Goal: Task Accomplishment & Management: Complete application form

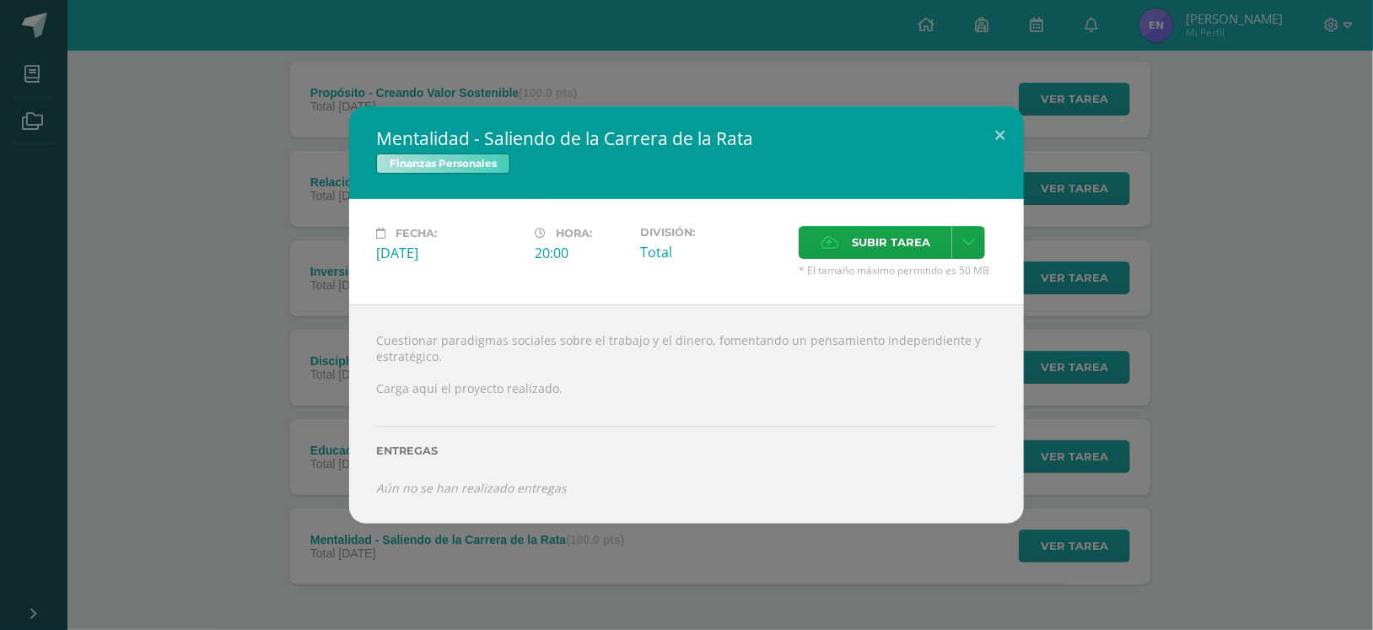
scroll to position [219, 0]
click at [930, 253] on label "Subir tarea" at bounding box center [875, 242] width 153 height 33
click at [0, 0] on input "Subir tarea" at bounding box center [0, 0] width 0 height 0
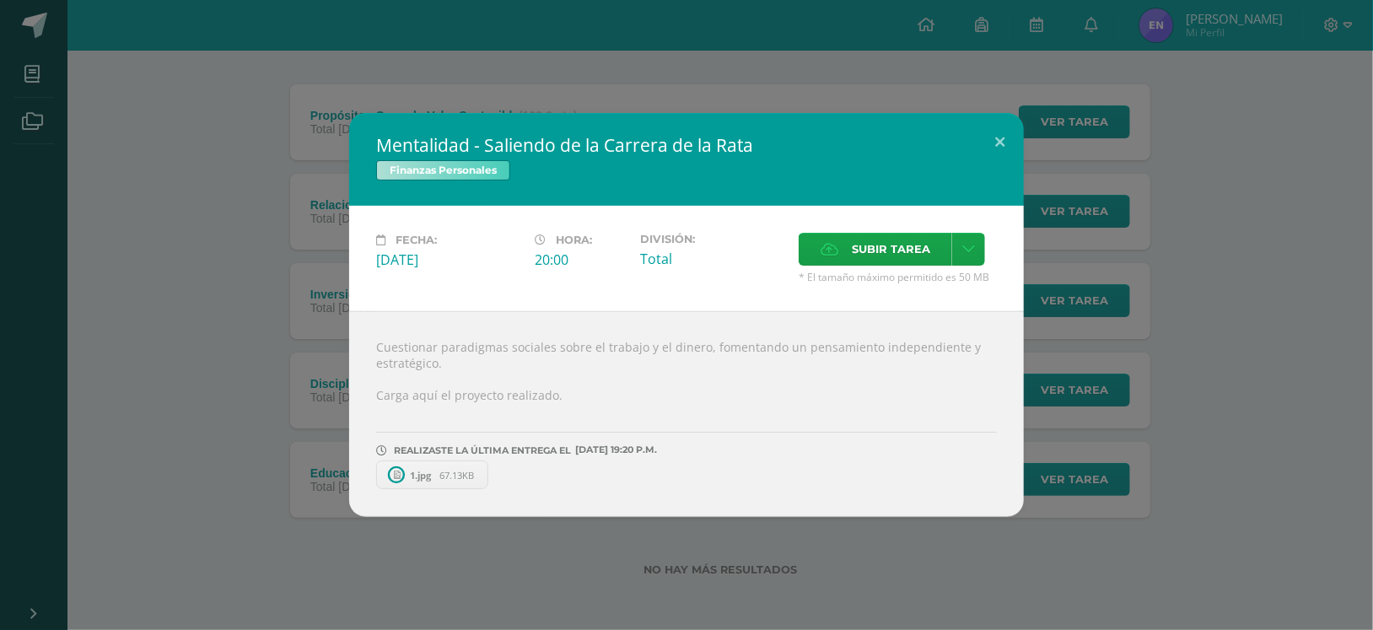
scroll to position [193, 0]
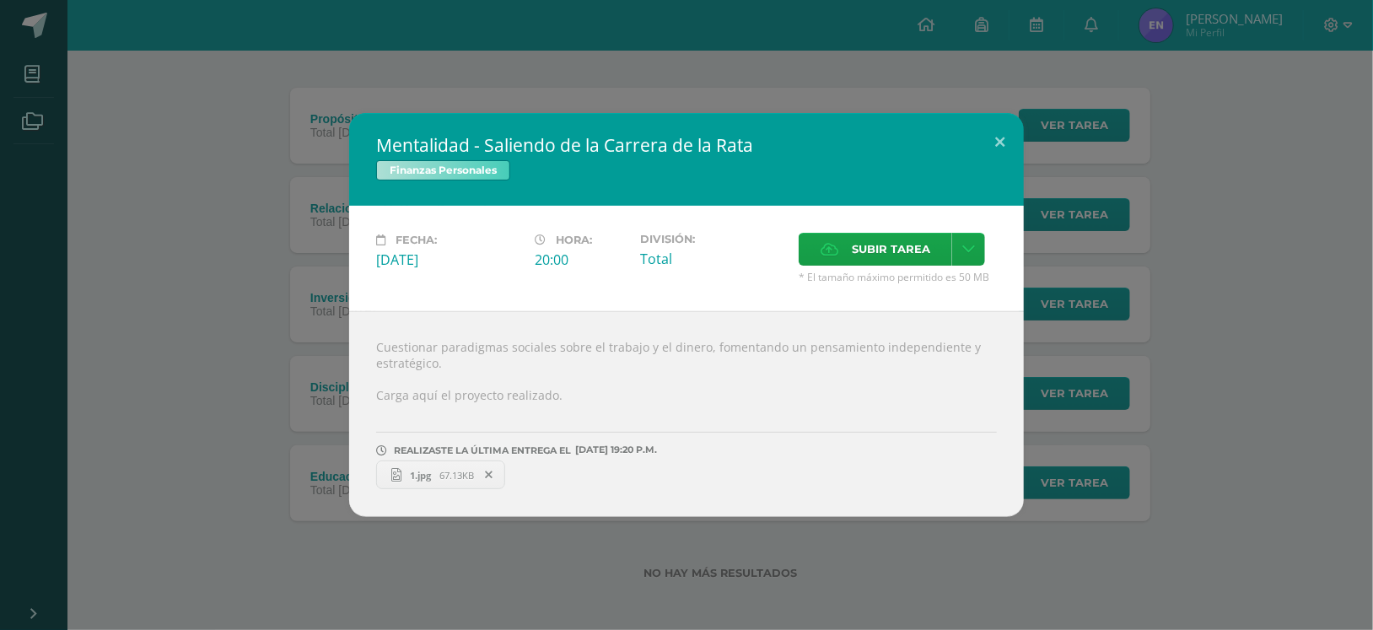
click at [458, 461] on link "1.jpg 67.13KB" at bounding box center [440, 474] width 129 height 29
click at [1003, 136] on button at bounding box center [1000, 141] width 48 height 57
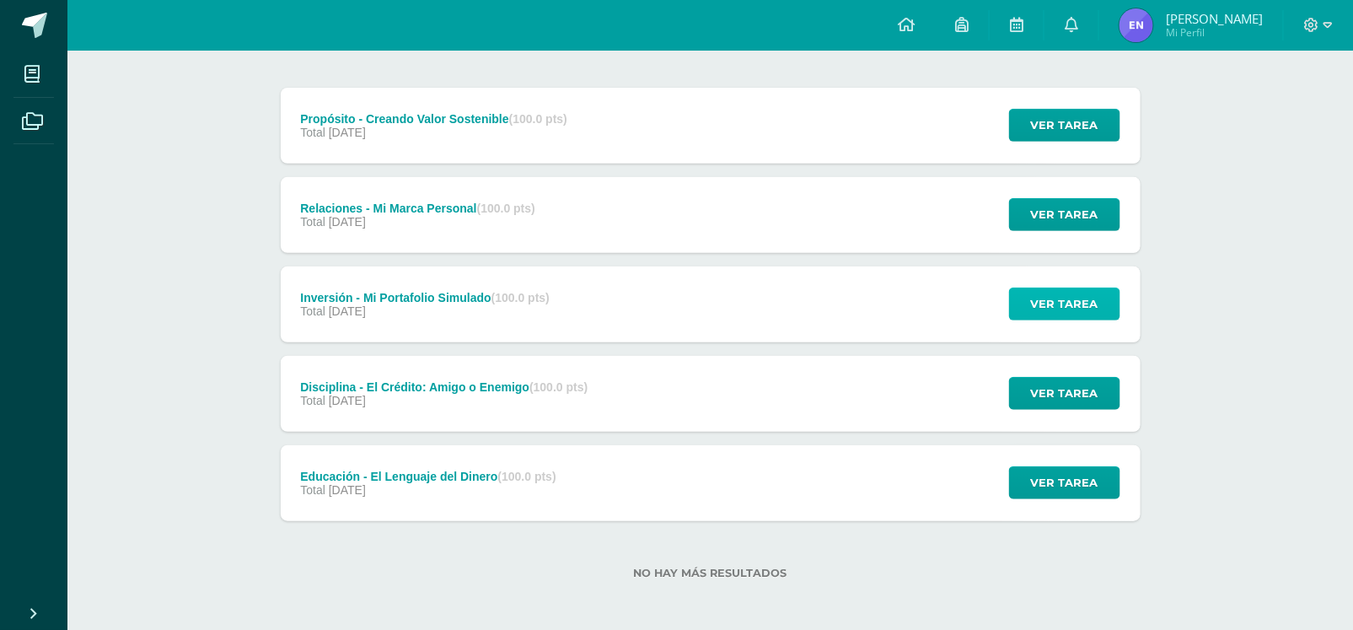
click at [1056, 295] on span "Ver tarea" at bounding box center [1064, 303] width 67 height 31
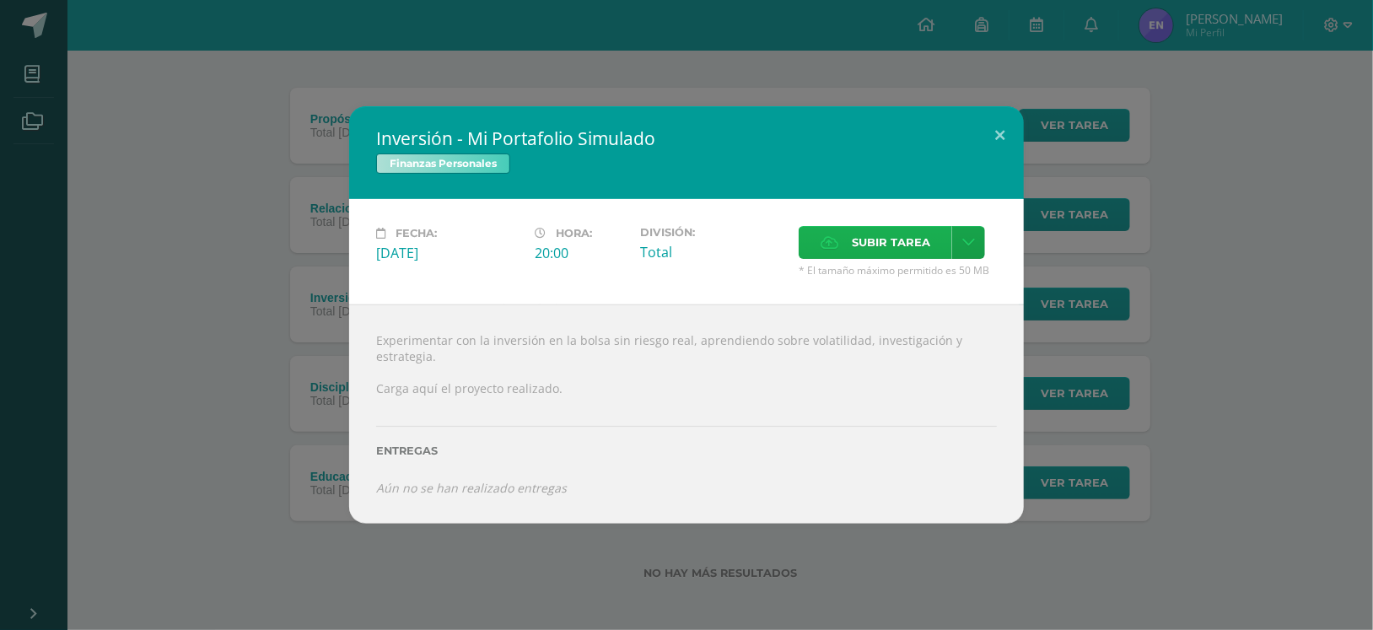
click at [876, 254] on span "Subir tarea" at bounding box center [891, 242] width 78 height 31
click at [0, 0] on input "Subir tarea" at bounding box center [0, 0] width 0 height 0
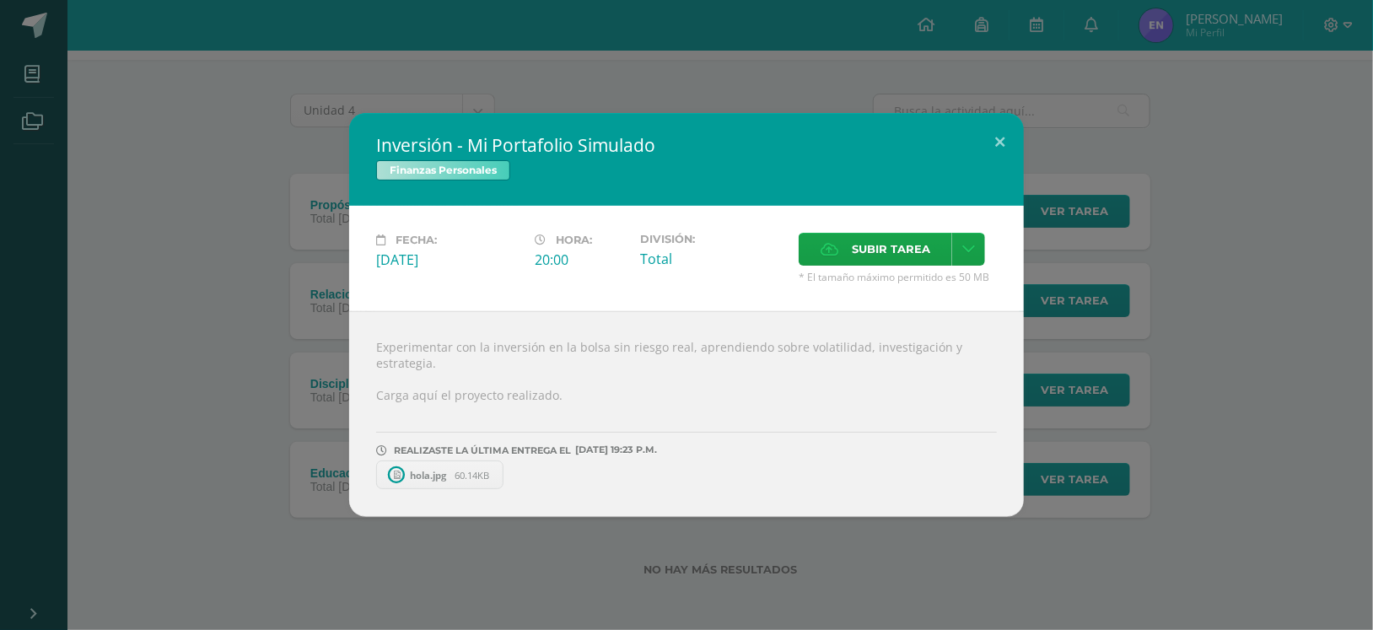
scroll to position [104, 0]
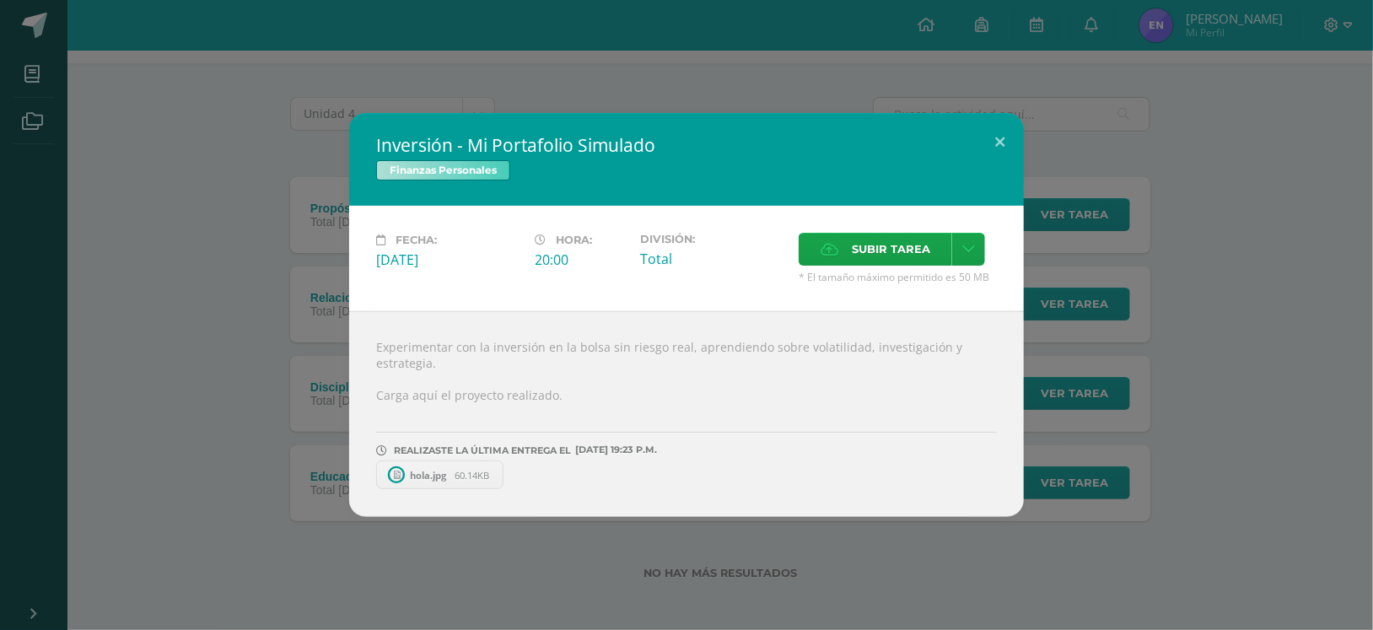
click at [428, 484] on link "hola.jpg 60.14KB" at bounding box center [439, 474] width 127 height 29
click at [1005, 140] on button at bounding box center [1000, 141] width 48 height 57
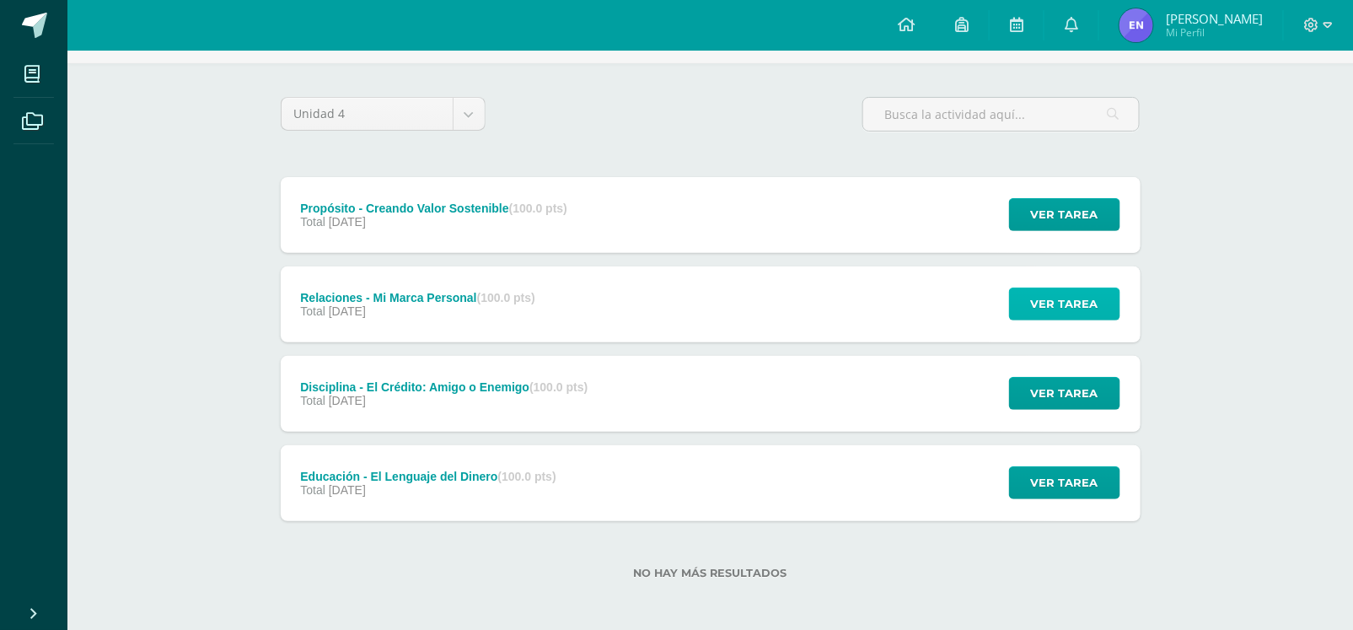
click at [1060, 297] on span "Ver tarea" at bounding box center [1064, 303] width 67 height 31
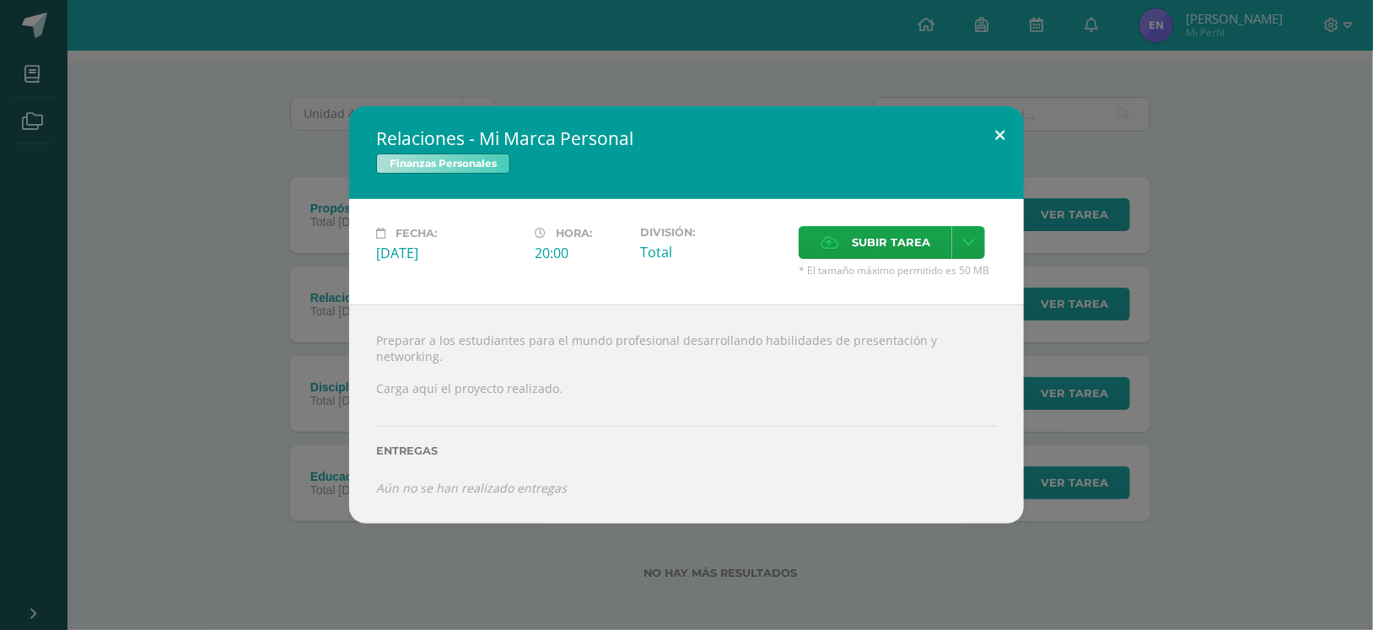
click at [996, 137] on button at bounding box center [1000, 134] width 48 height 57
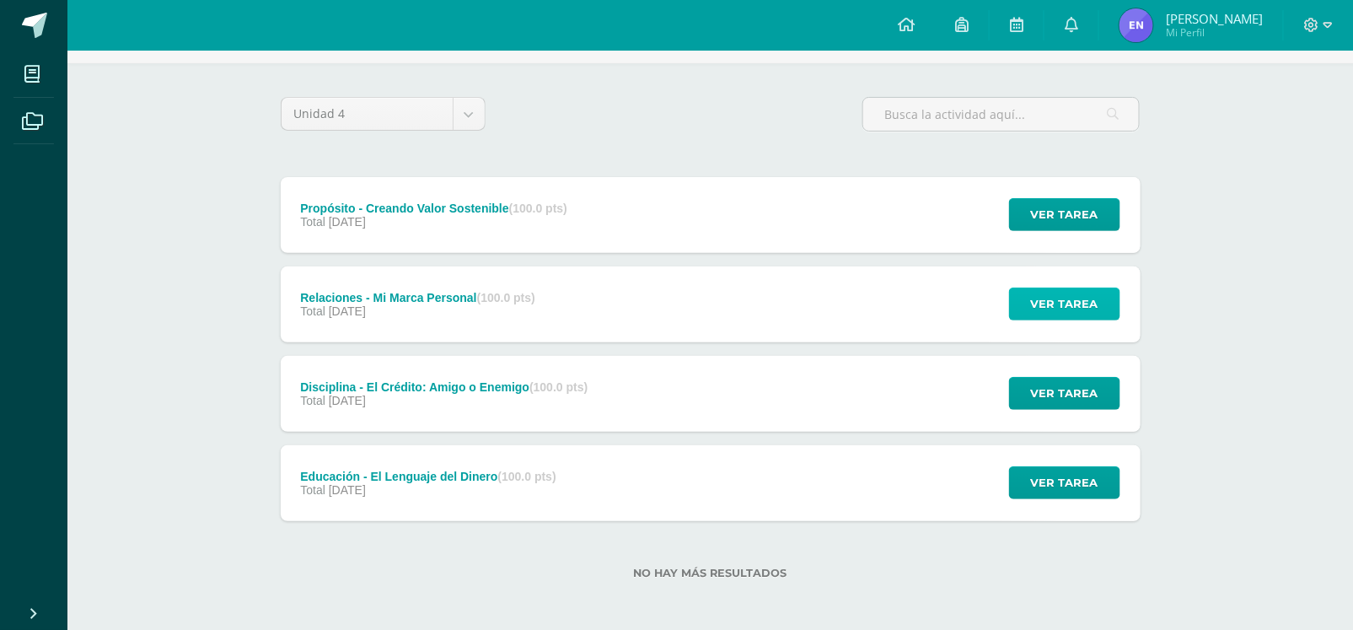
click at [1082, 299] on span "Ver tarea" at bounding box center [1064, 303] width 67 height 31
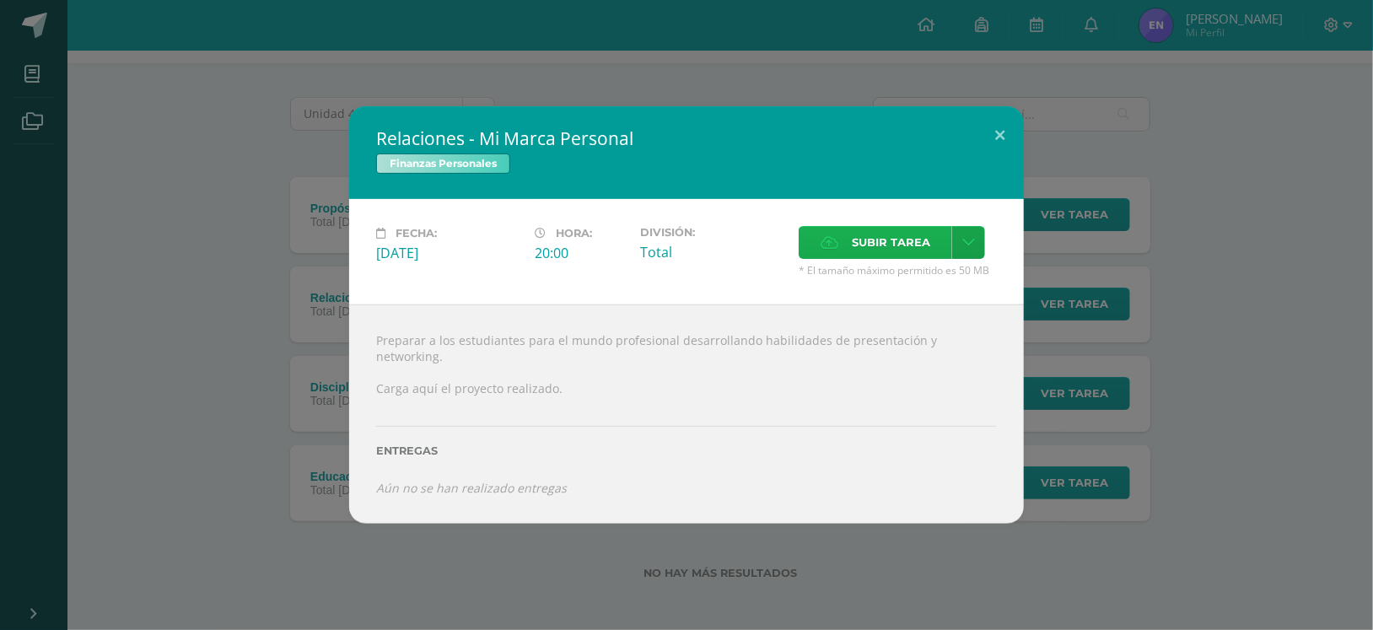
click at [871, 251] on span "Subir tarea" at bounding box center [891, 242] width 78 height 31
click at [0, 0] on input "Subir tarea" at bounding box center [0, 0] width 0 height 0
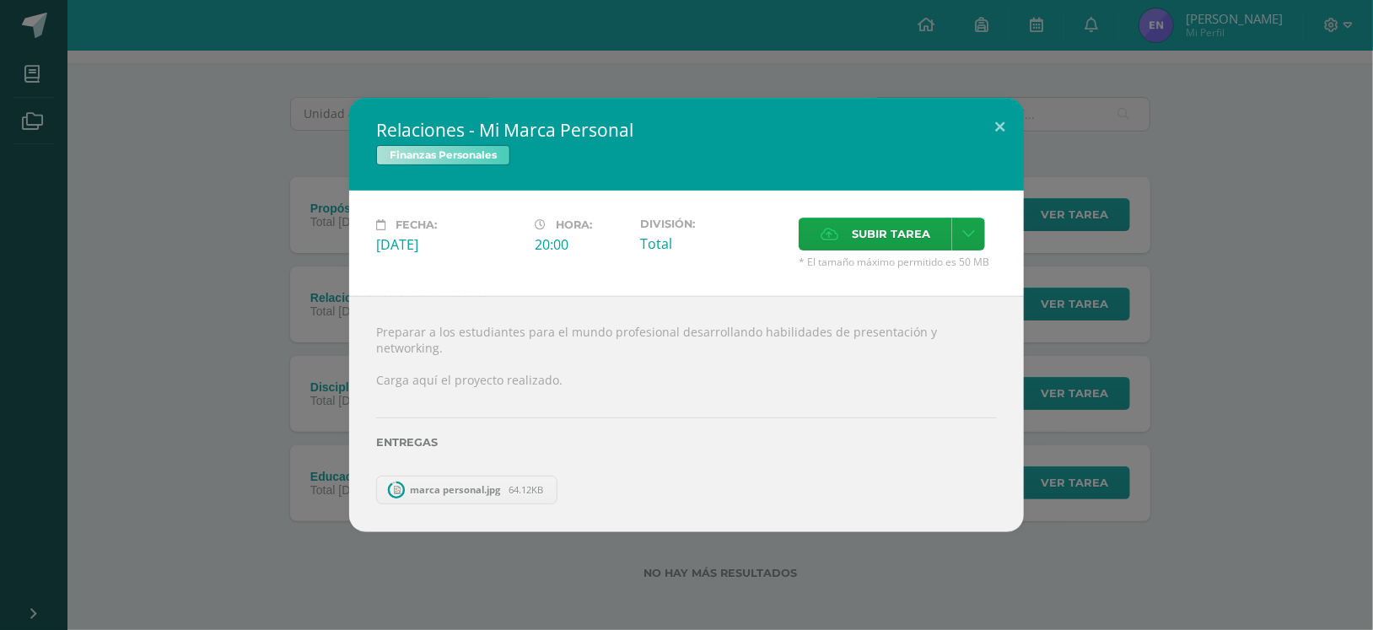
scroll to position [15, 0]
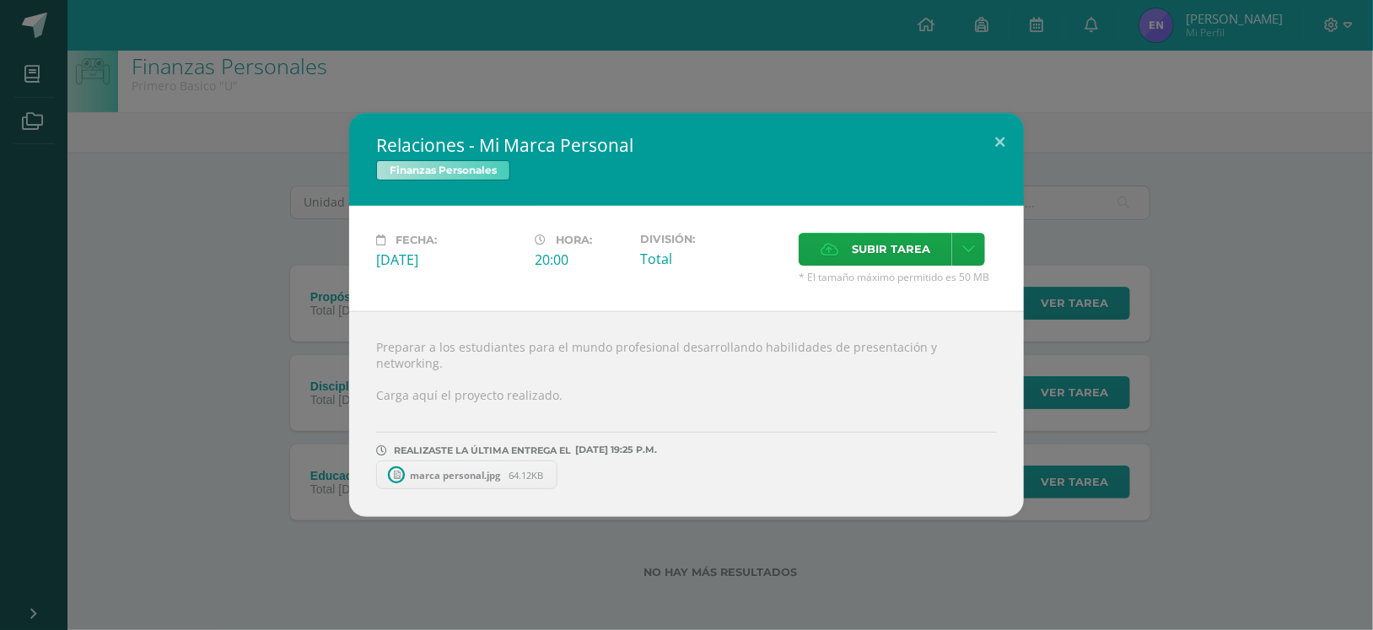
click at [436, 474] on link "marca personal.jpg 64.12KB" at bounding box center [466, 474] width 181 height 29
click at [995, 152] on button at bounding box center [1000, 141] width 48 height 57
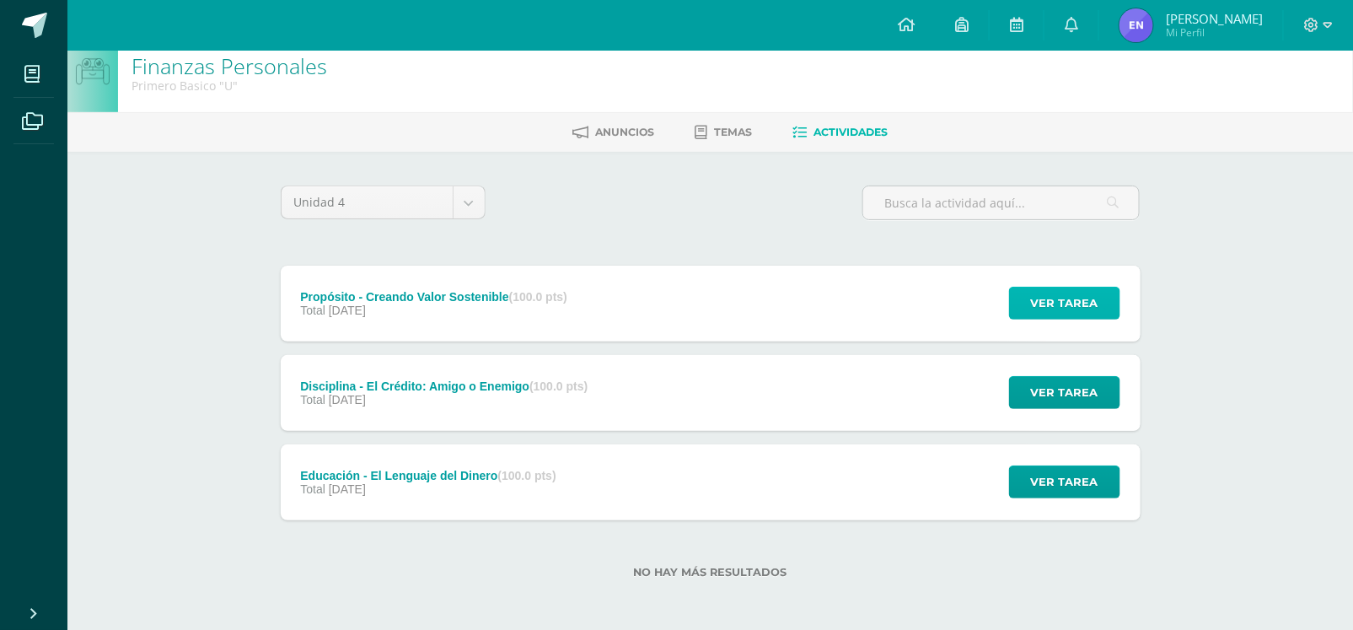
click at [1076, 295] on span "Ver tarea" at bounding box center [1064, 303] width 67 height 31
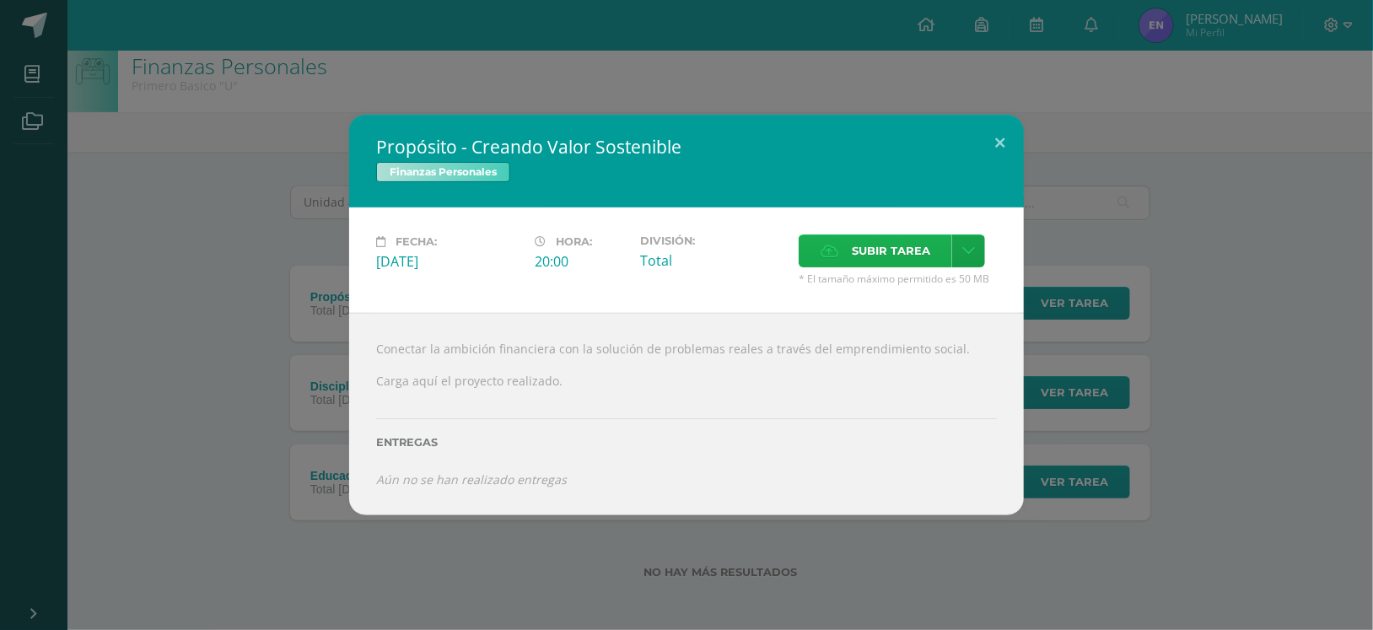
click at [923, 237] on span "Subir tarea" at bounding box center [891, 250] width 78 height 31
click at [0, 0] on input "Subir tarea" at bounding box center [0, 0] width 0 height 0
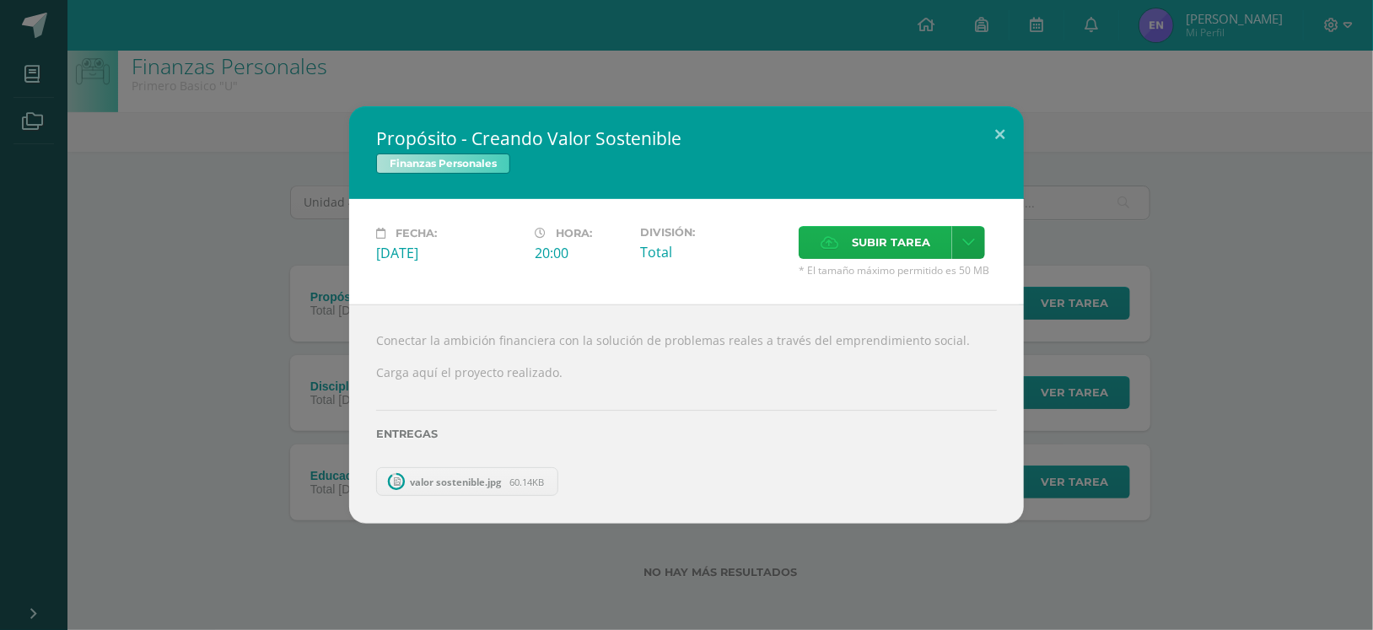
scroll to position [0, 0]
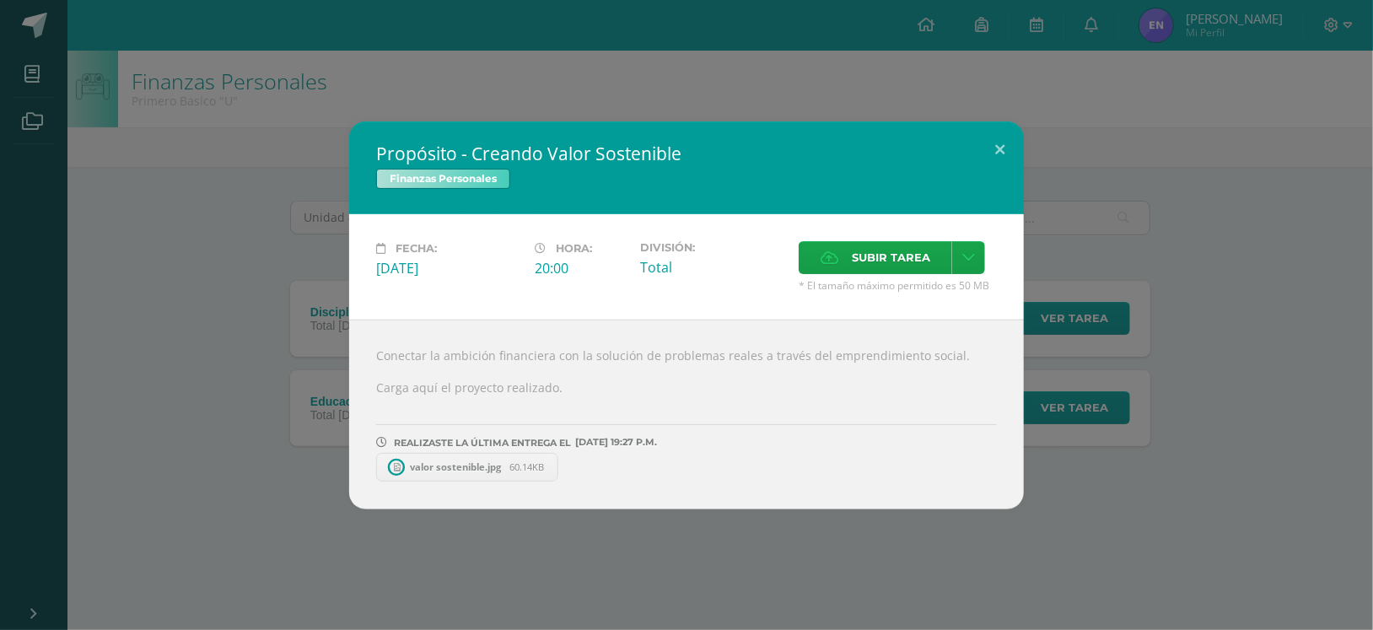
click at [479, 466] on span "valor sostenible.jpg" at bounding box center [456, 466] width 108 height 13
click at [1001, 148] on button at bounding box center [1000, 149] width 48 height 57
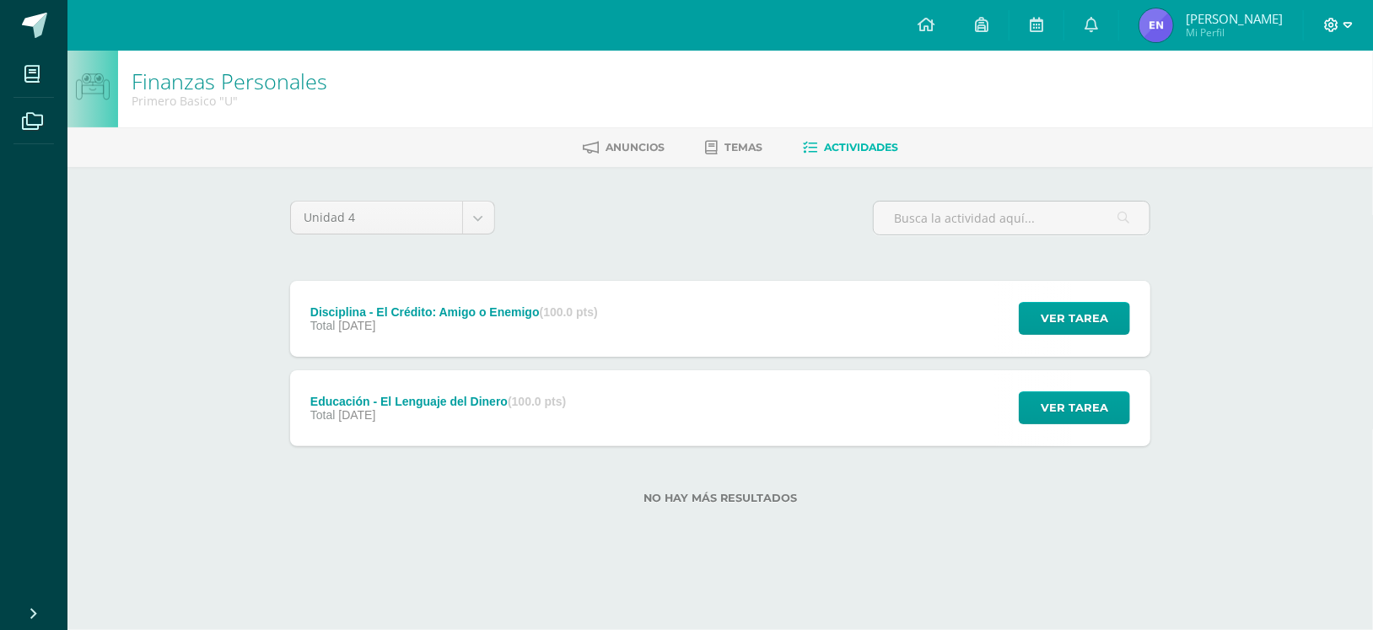
click at [1345, 30] on icon at bounding box center [1347, 25] width 9 height 15
click at [1304, 115] on span "Cerrar sesión" at bounding box center [1294, 114] width 76 height 16
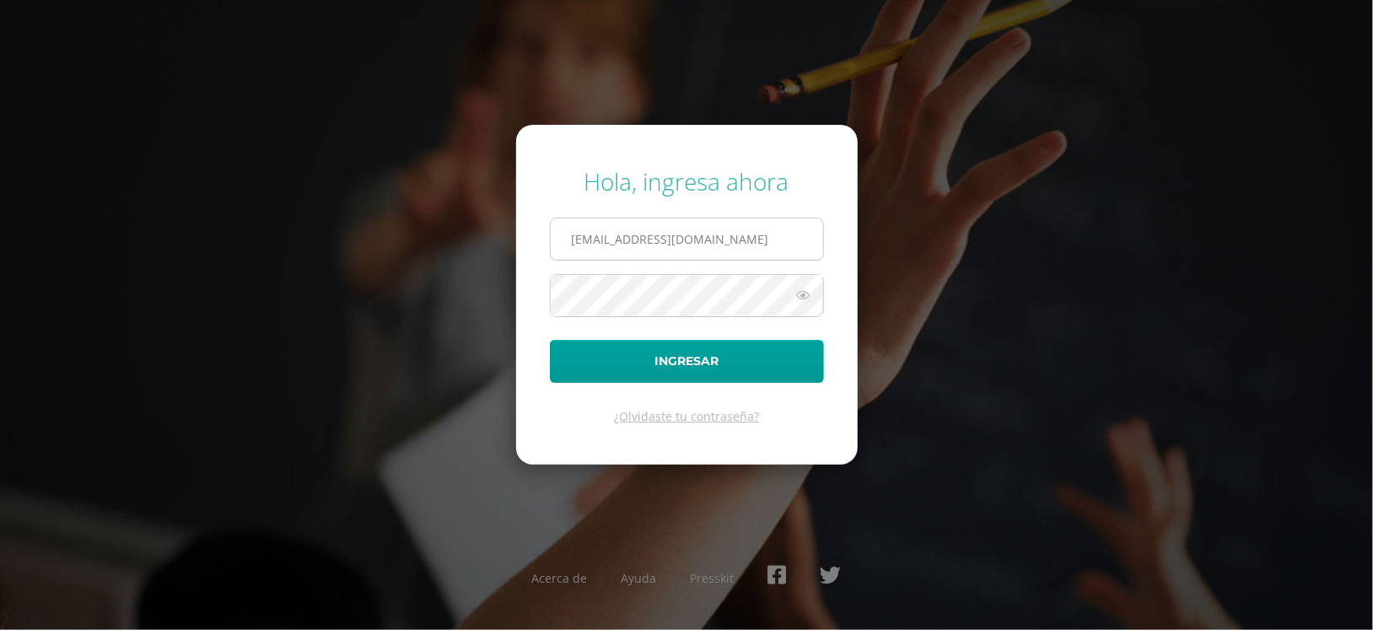
click at [788, 232] on input "20190057@ps.gt" at bounding box center [687, 238] width 272 height 41
type input "20190133@ps.gt"
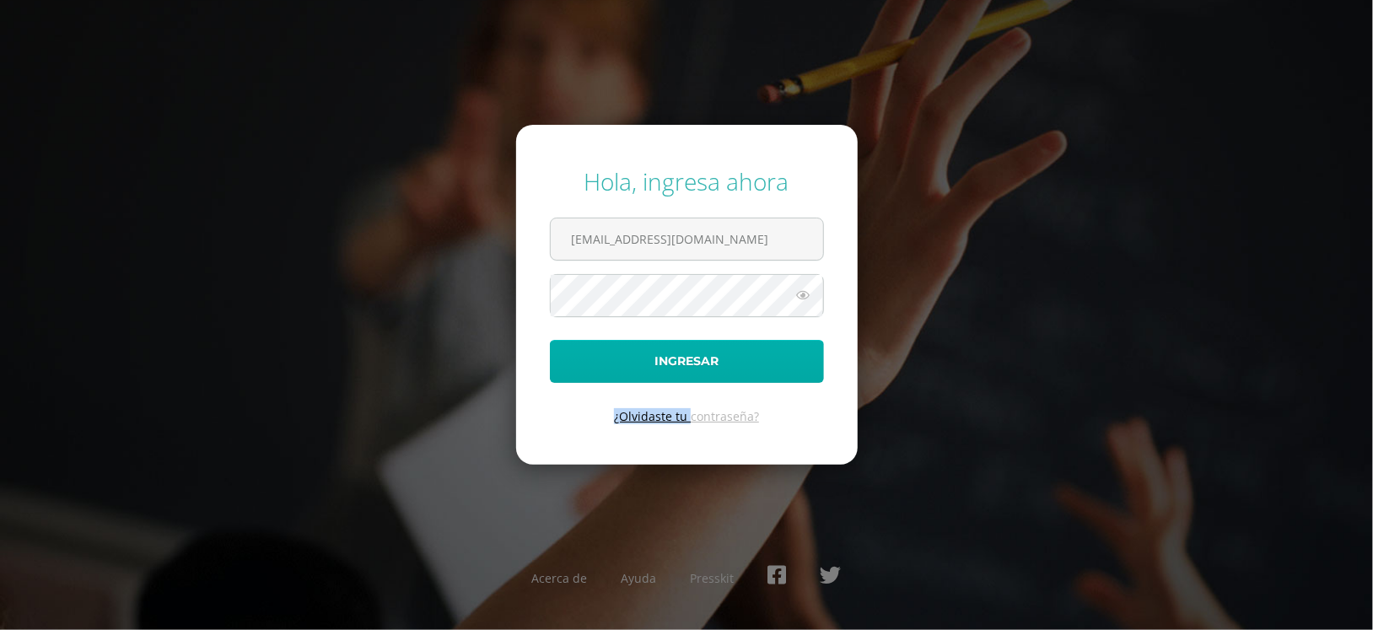
drag, startPoint x: 689, startPoint y: 395, endPoint x: 689, endPoint y: 360, distance: 35.4
click at [689, 360] on form "Hola, ingresa ahora 20190133@ps.gt Ingresar ¿Olvidaste tu contraseña?" at bounding box center [687, 294] width 342 height 339
click at [689, 360] on button "Ingresar" at bounding box center [687, 361] width 274 height 43
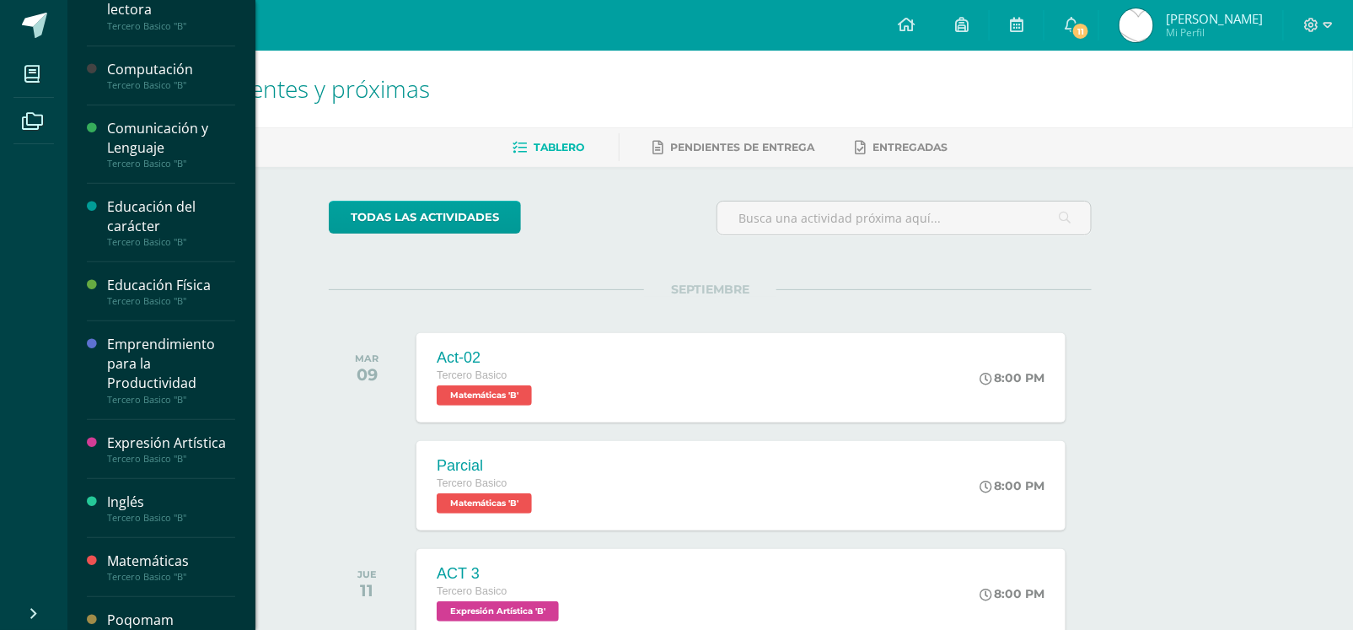
scroll to position [277, 0]
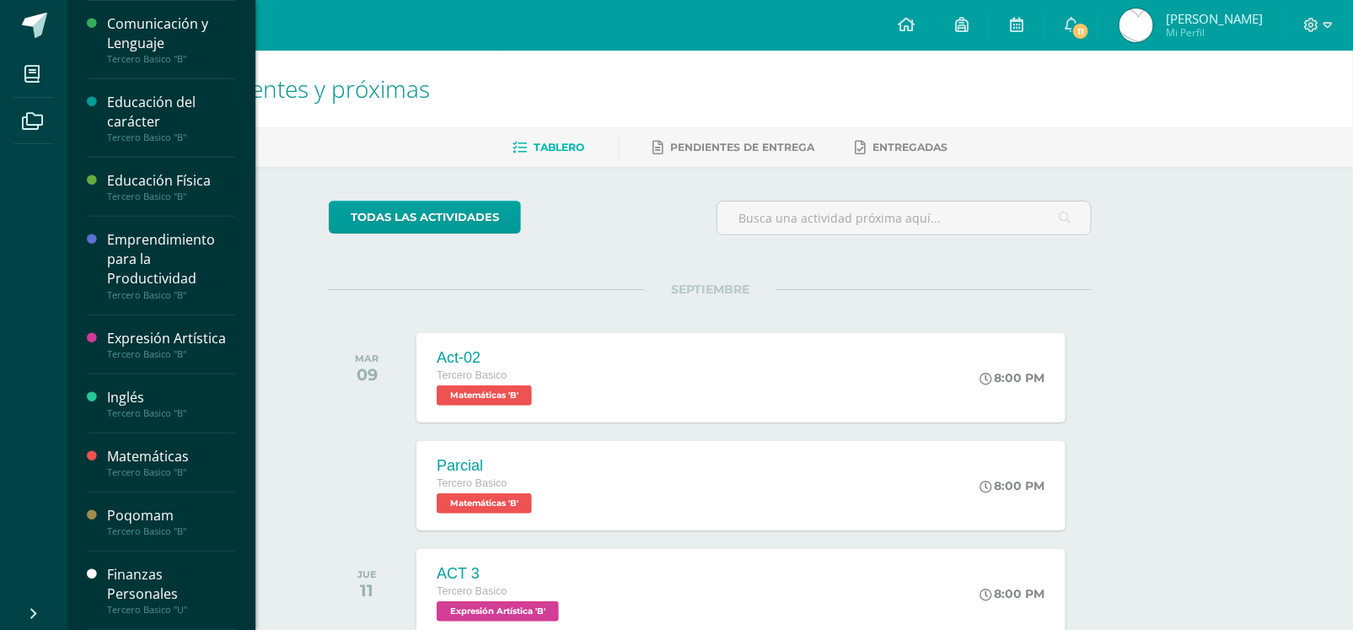
click at [156, 595] on div "Finanzas Personales" at bounding box center [171, 584] width 128 height 39
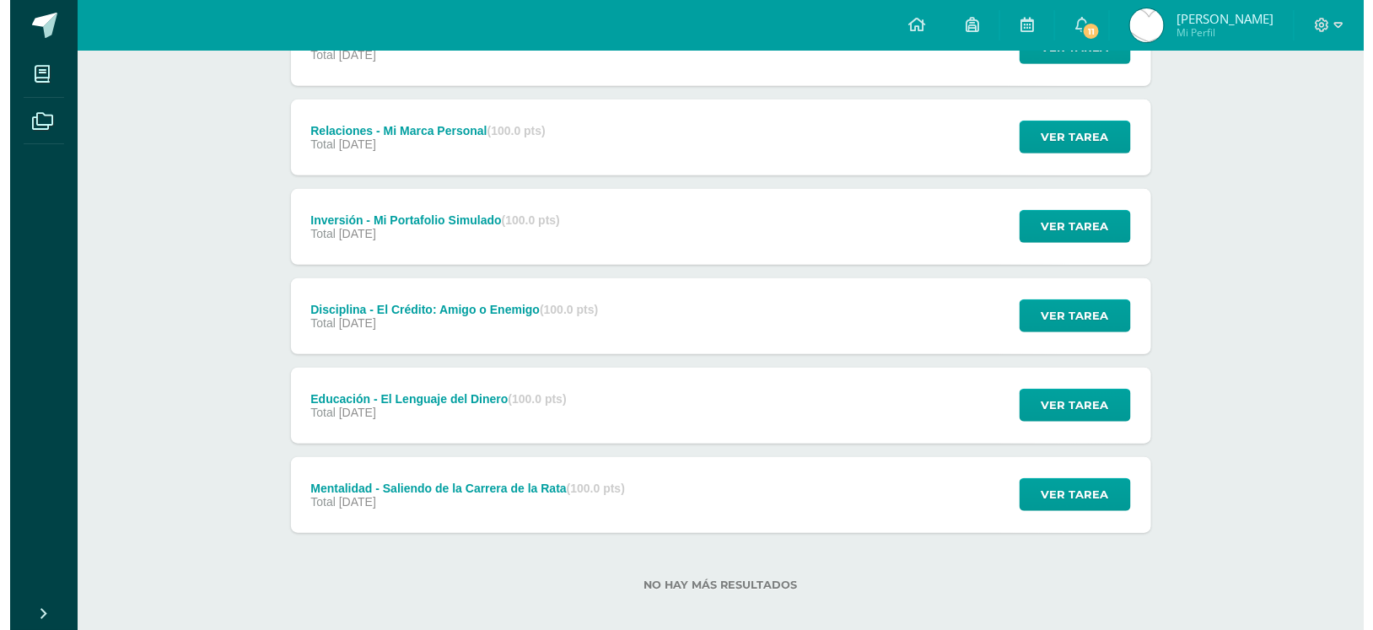
scroll to position [282, 0]
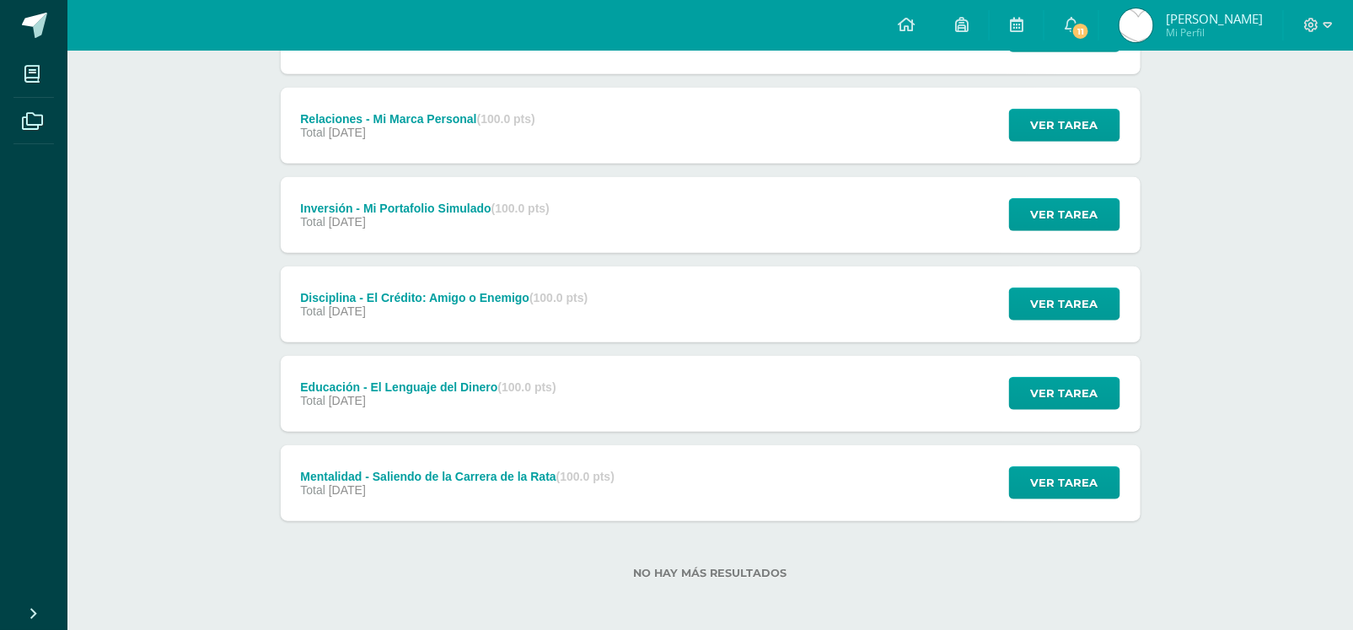
click at [648, 499] on div "Mentalidad - Saliendo de la Carrera de la Rata (100.0 pts) Total [DATE] Ver tar…" at bounding box center [711, 483] width 860 height 76
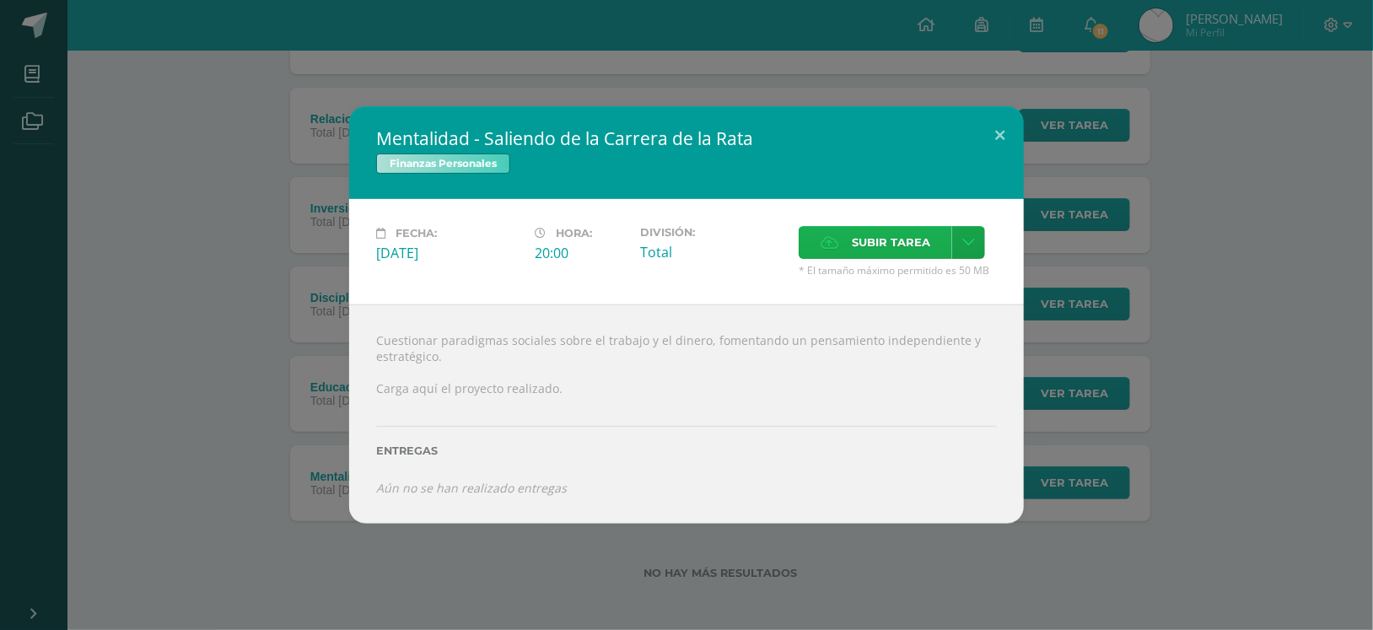
click at [900, 258] on span "Subir tarea" at bounding box center [891, 242] width 78 height 31
click at [0, 0] on input "Subir tarea" at bounding box center [0, 0] width 0 height 0
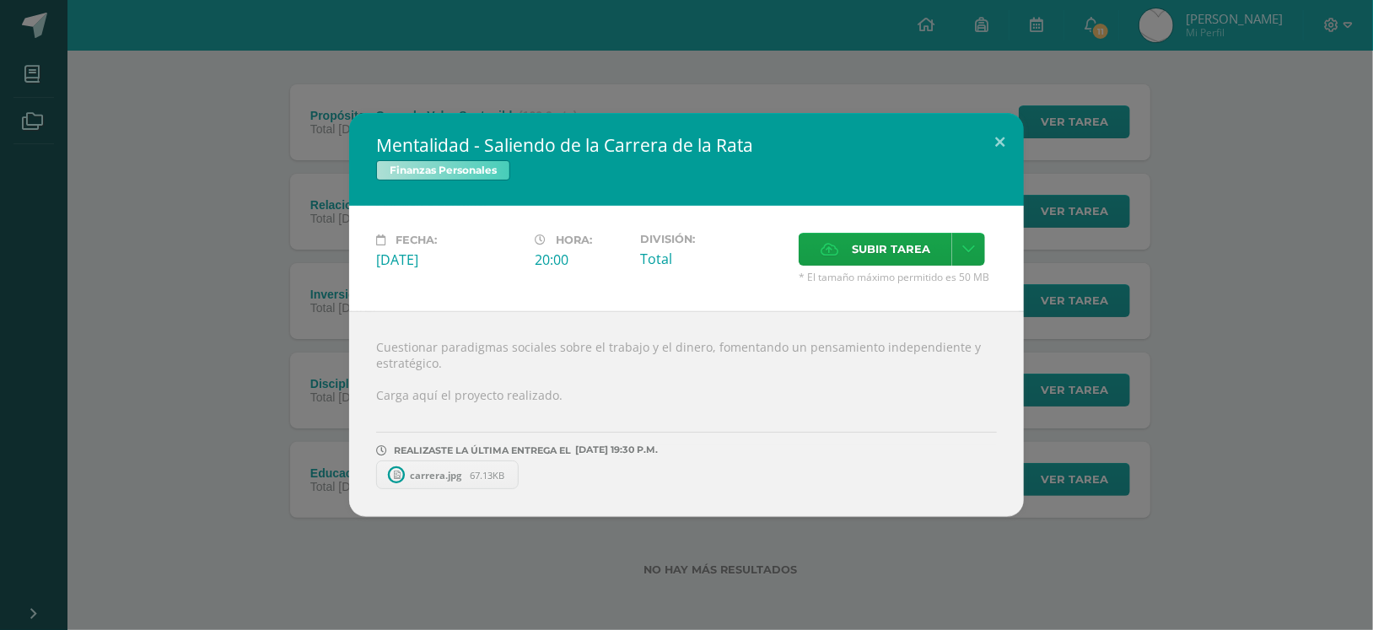
scroll to position [193, 0]
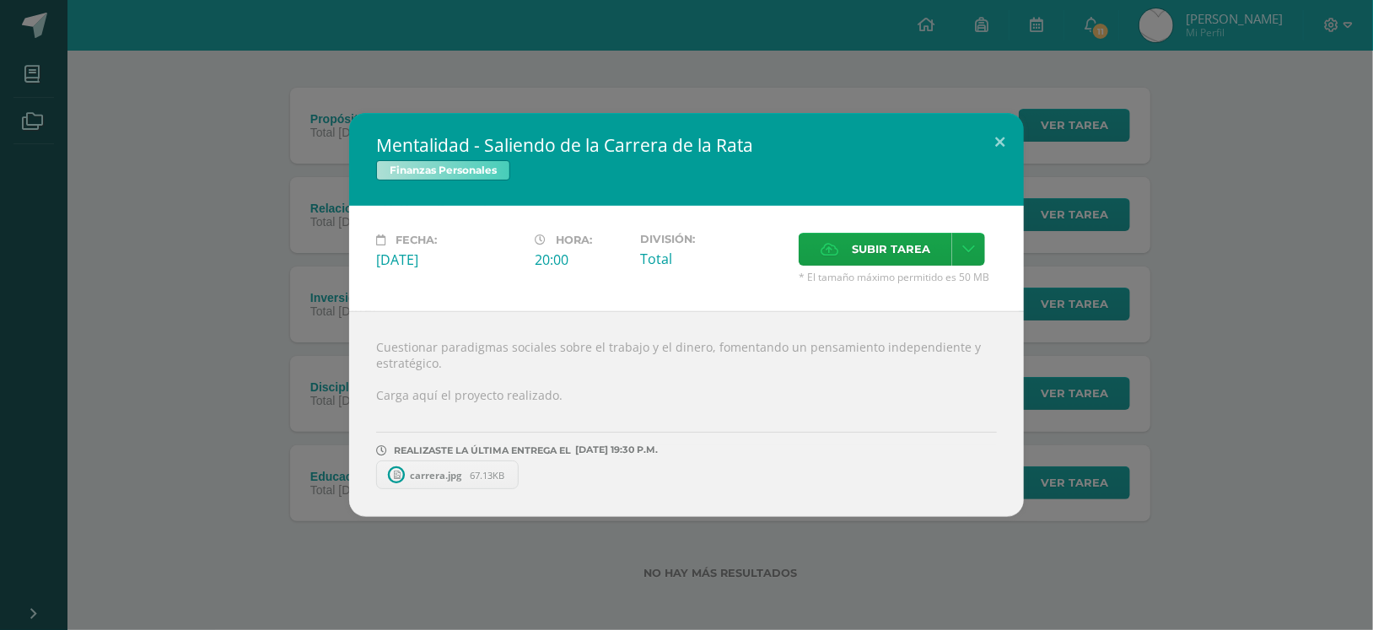
click at [419, 482] on link "carrera.jpg 67.13KB" at bounding box center [447, 474] width 143 height 29
click at [1001, 137] on button at bounding box center [1000, 141] width 48 height 57
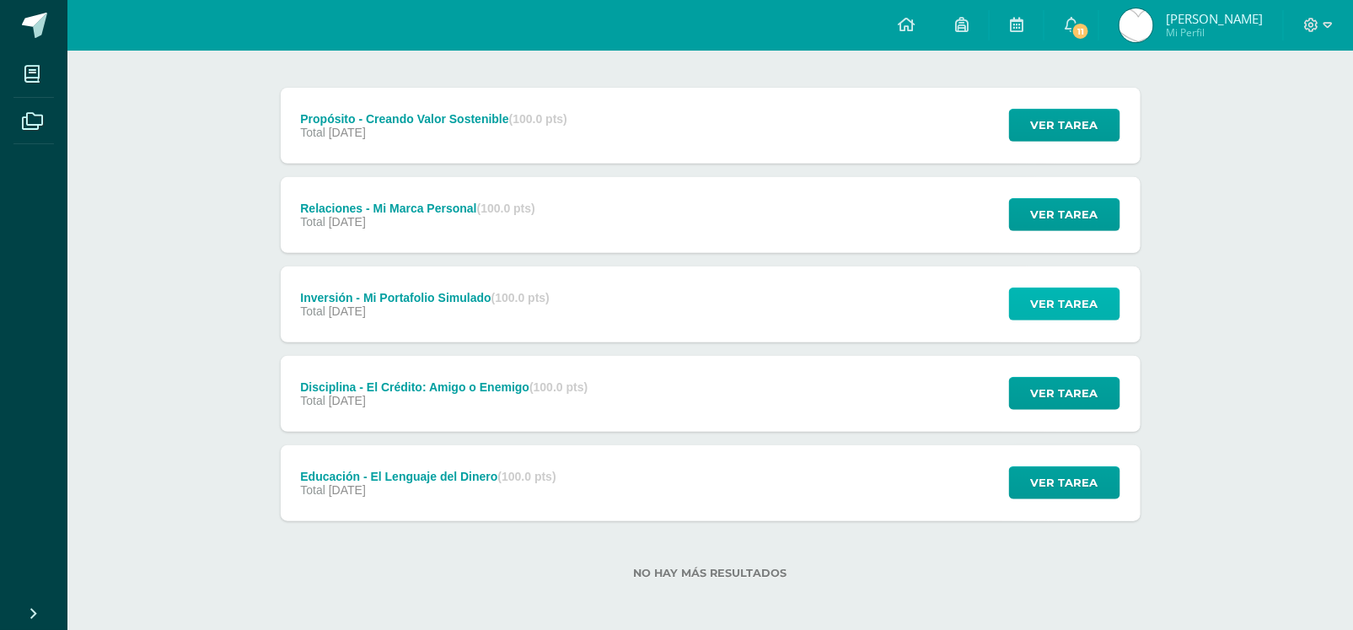
click at [1095, 298] on span "Ver tarea" at bounding box center [1064, 303] width 67 height 31
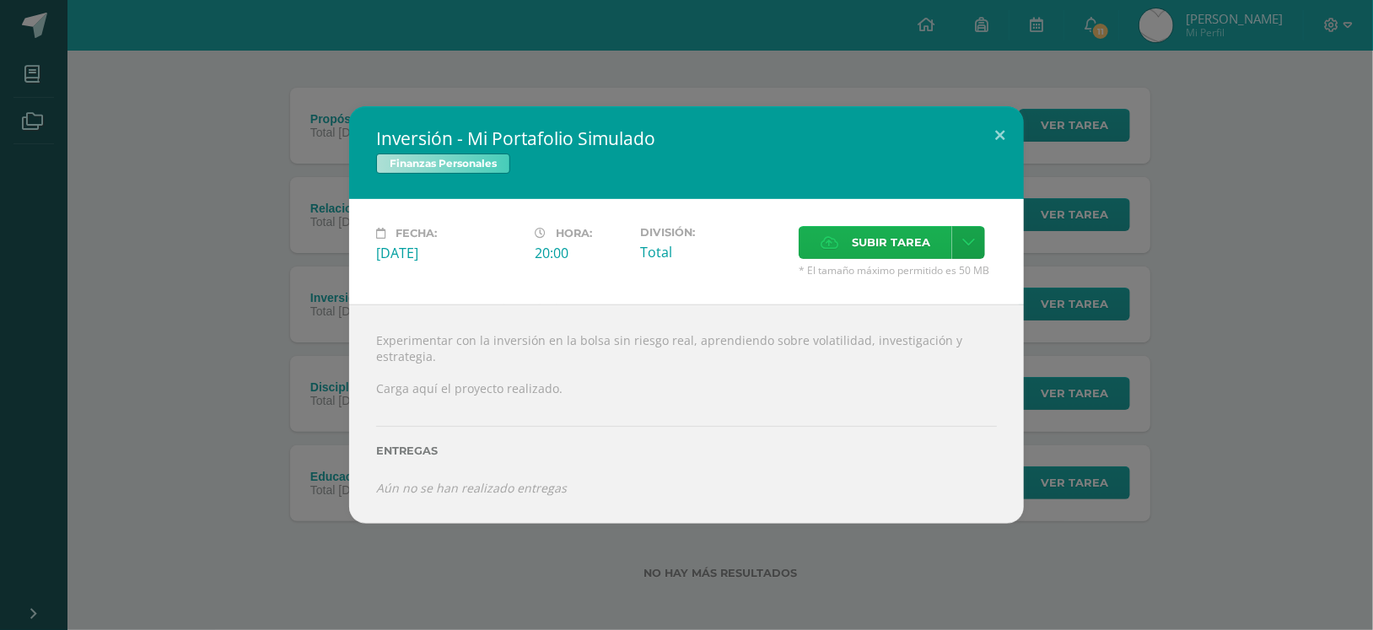
click at [852, 249] on span "Subir tarea" at bounding box center [891, 242] width 78 height 31
click at [0, 0] on input "Subir tarea" at bounding box center [0, 0] width 0 height 0
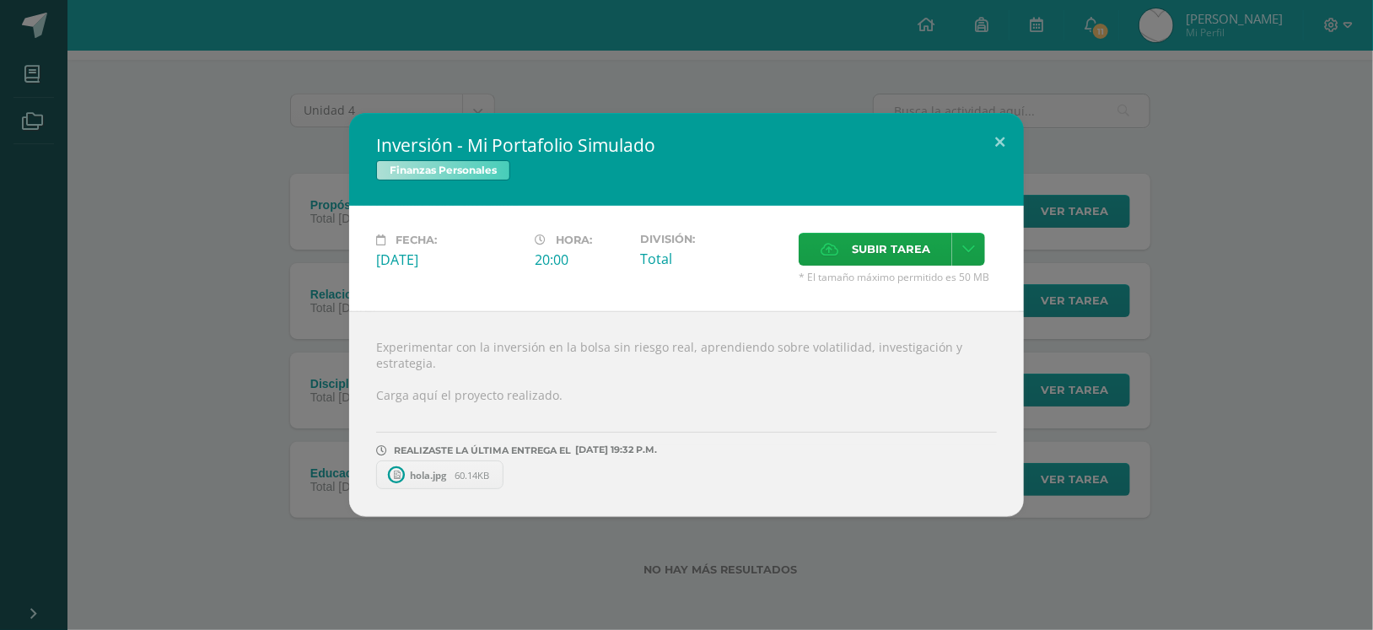
scroll to position [104, 0]
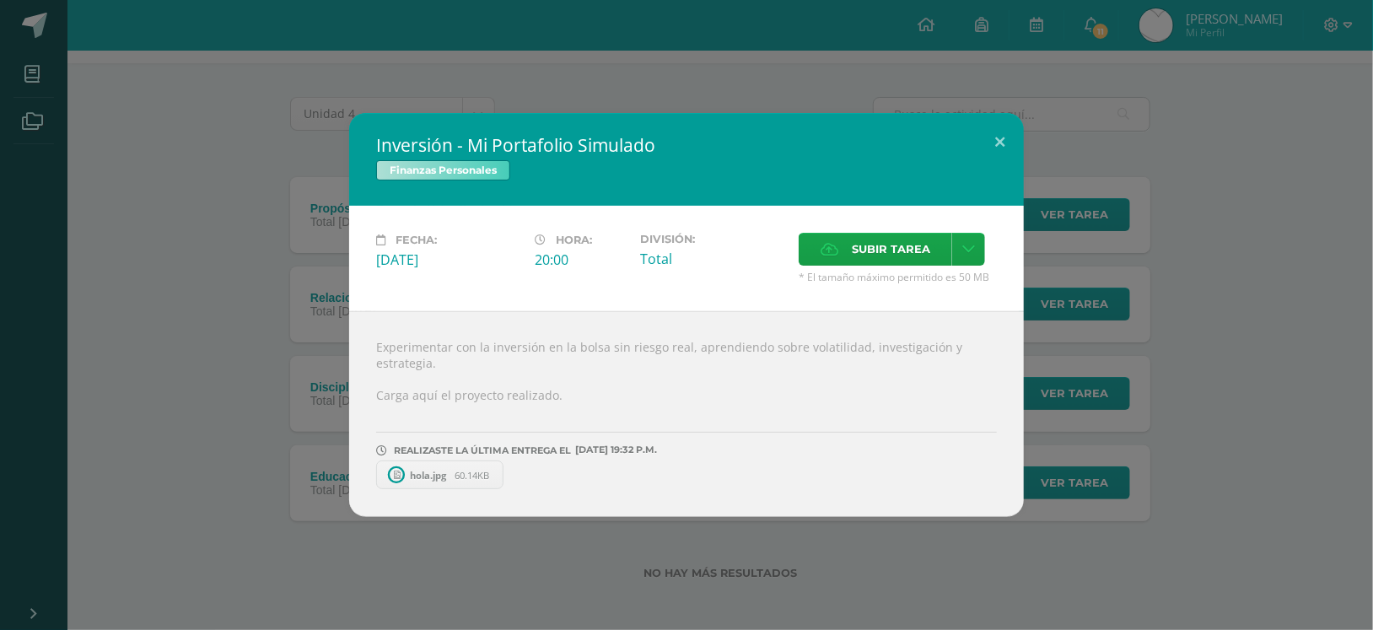
click at [456, 487] on link "hola.jpg 60.14KB" at bounding box center [439, 474] width 127 height 29
click at [507, 472] on icon at bounding box center [505, 475] width 8 height 12
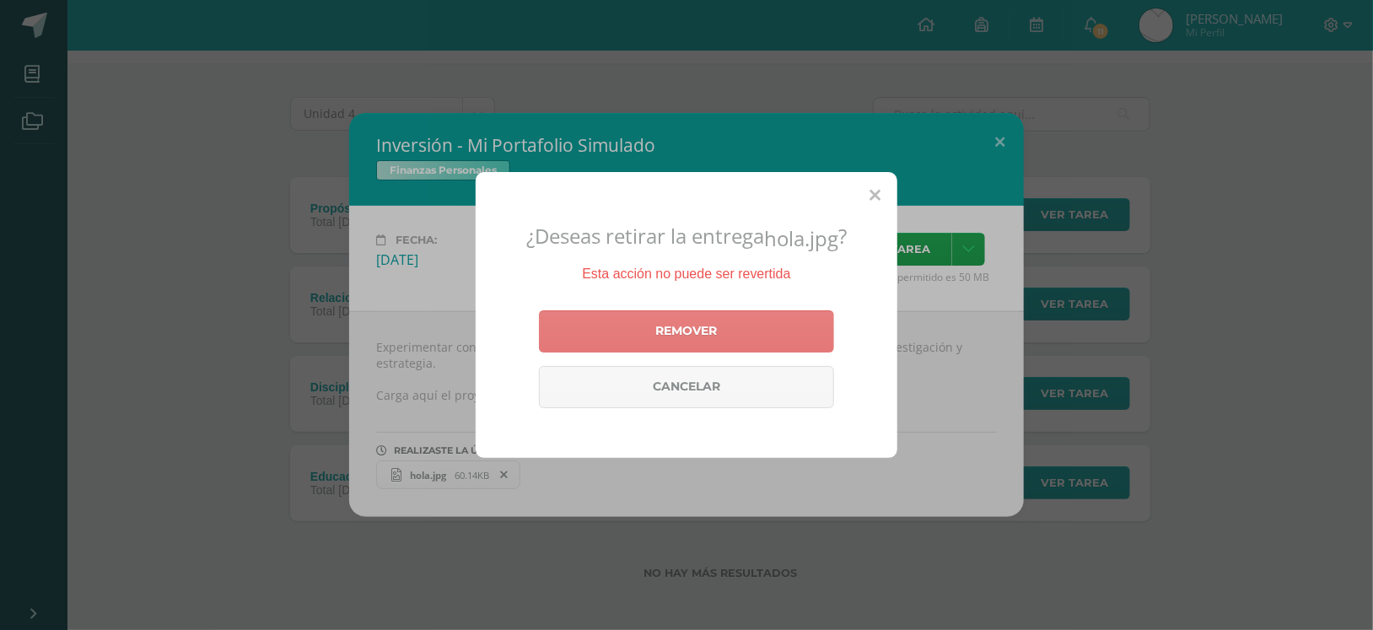
click at [738, 342] on link "Remover" at bounding box center [686, 331] width 295 height 42
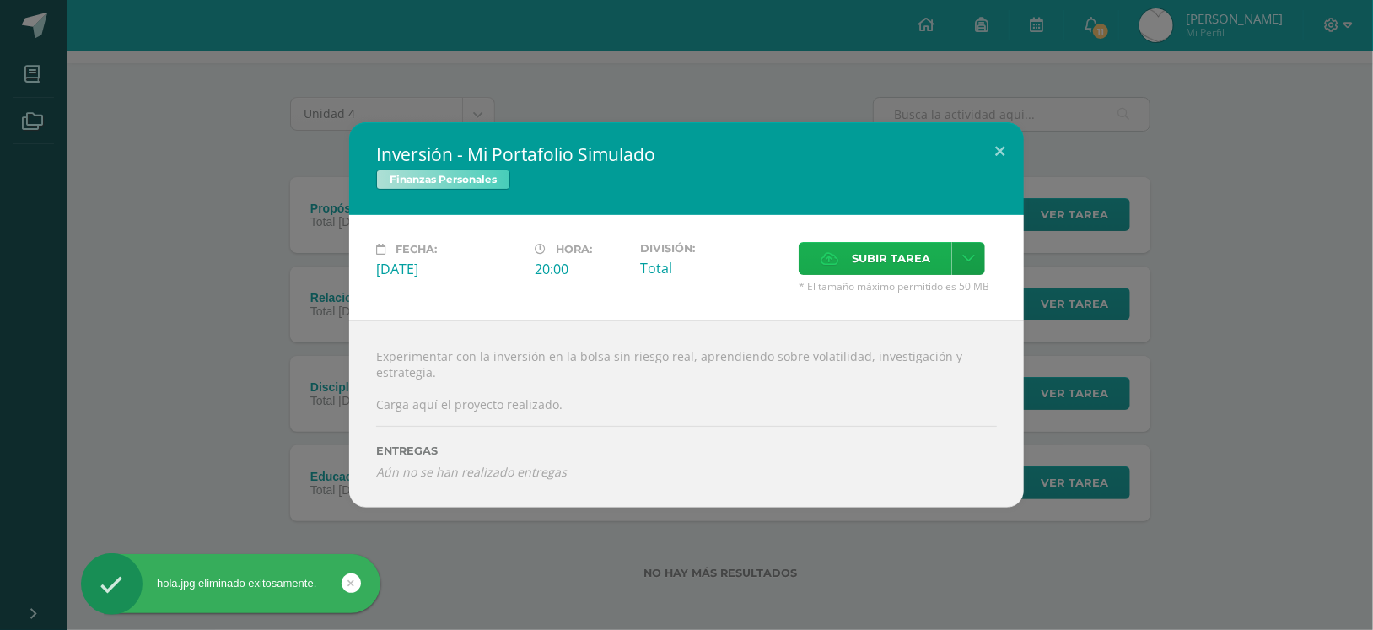
click at [877, 267] on span "Subir tarea" at bounding box center [891, 258] width 78 height 31
click at [0, 0] on input "Subir tarea" at bounding box center [0, 0] width 0 height 0
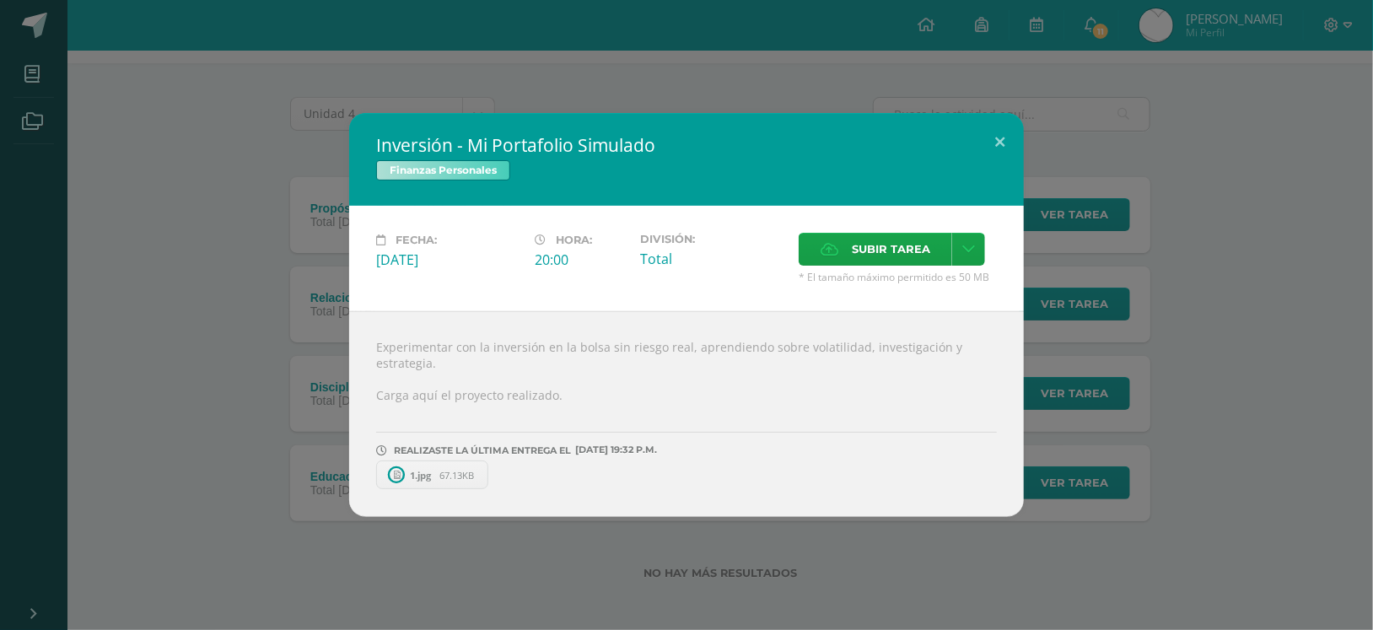
click at [448, 481] on link "1.jpg 67.13KB" at bounding box center [432, 474] width 112 height 29
click at [492, 476] on icon at bounding box center [490, 475] width 8 height 12
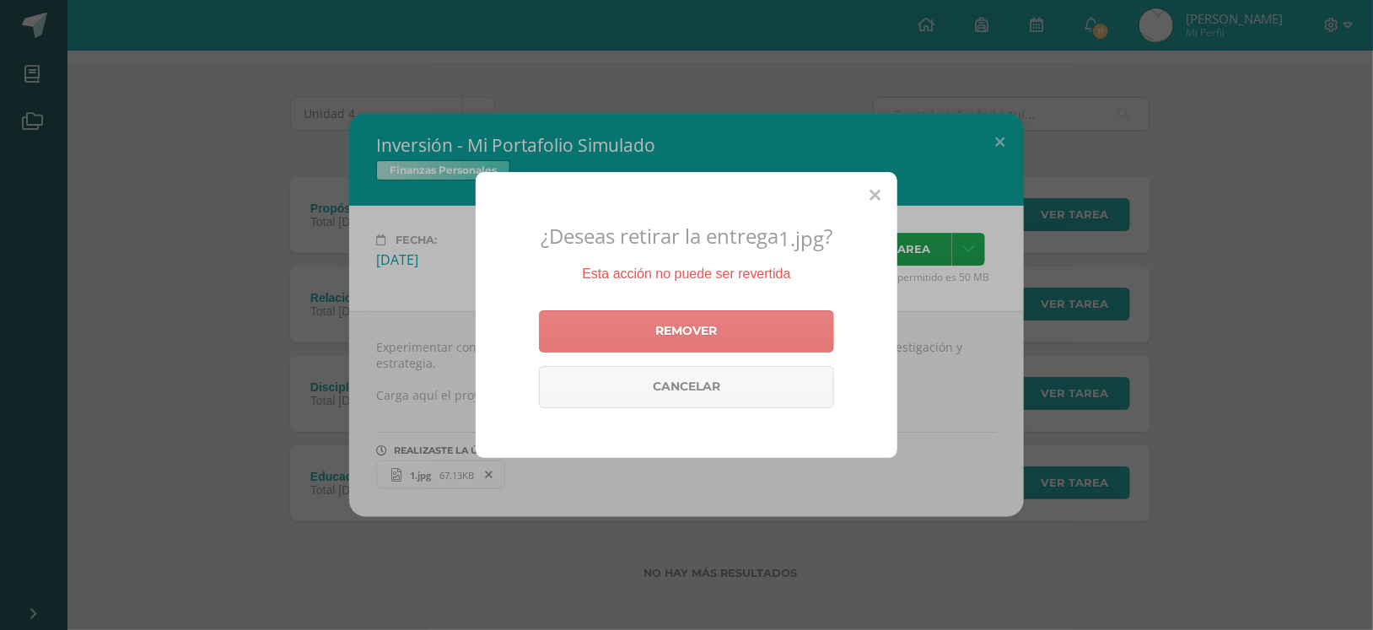
click at [644, 315] on link "Remover" at bounding box center [686, 331] width 295 height 42
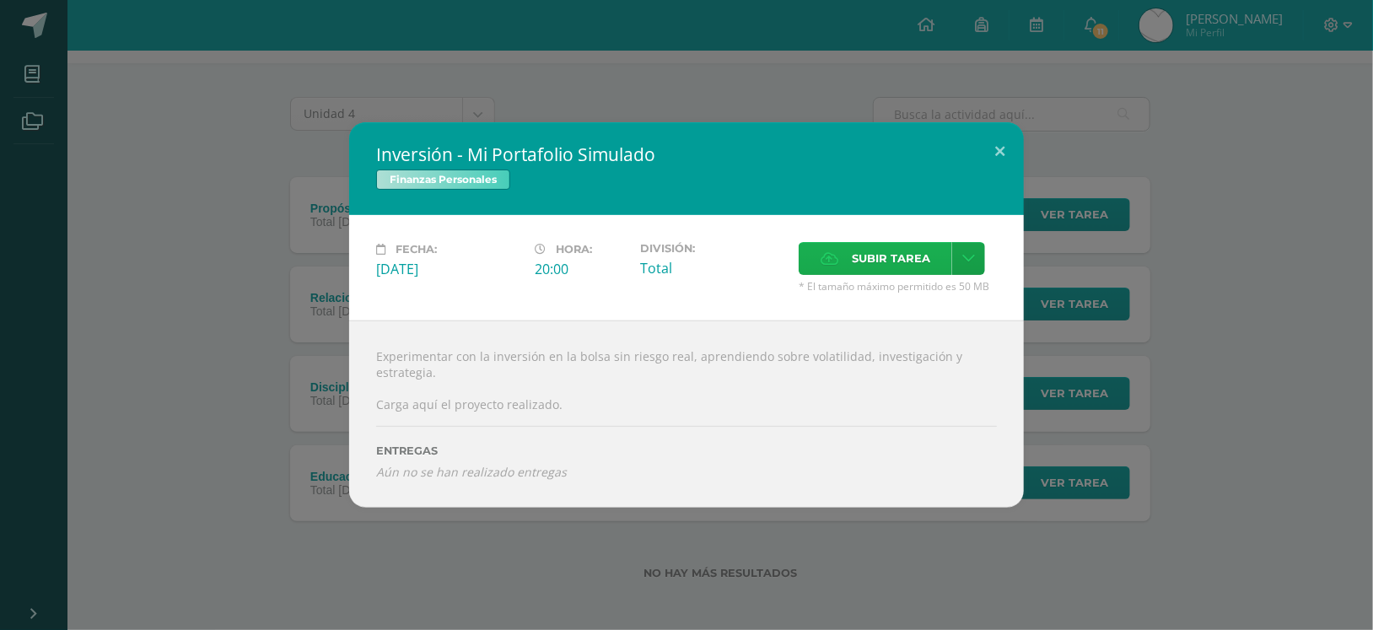
click at [869, 272] on span "Subir tarea" at bounding box center [891, 258] width 78 height 31
click at [0, 0] on input "Subir tarea" at bounding box center [0, 0] width 0 height 0
click at [898, 252] on span "Subir tarea" at bounding box center [891, 258] width 78 height 31
click at [0, 0] on input "Subir tarea" at bounding box center [0, 0] width 0 height 0
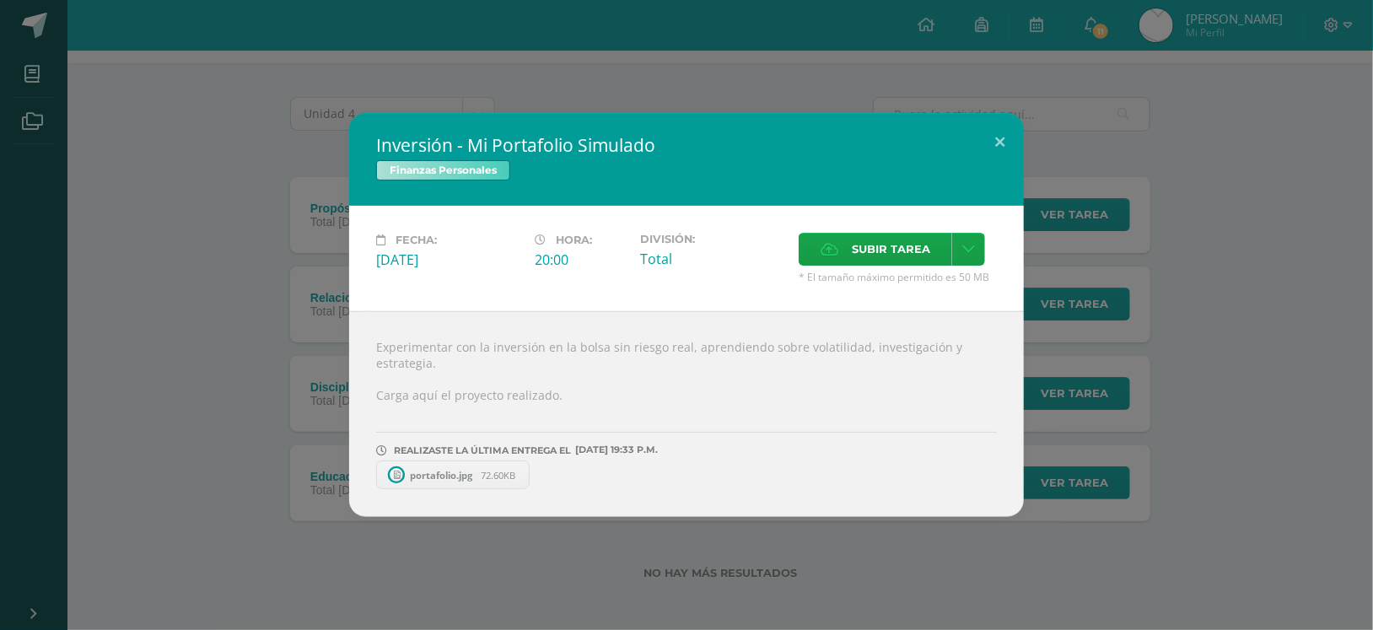
click at [455, 469] on span "portafolio.jpg" at bounding box center [441, 475] width 79 height 13
click at [1004, 141] on button at bounding box center [1000, 141] width 48 height 57
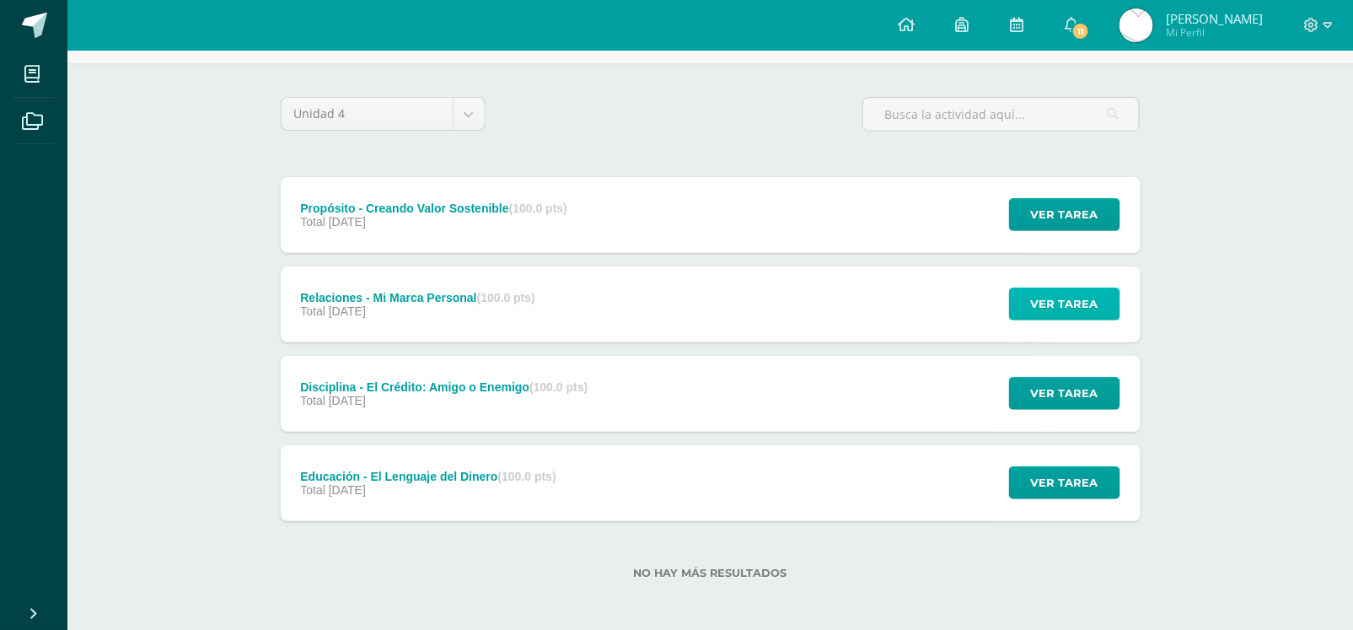
click at [1068, 297] on span "Ver tarea" at bounding box center [1064, 303] width 67 height 31
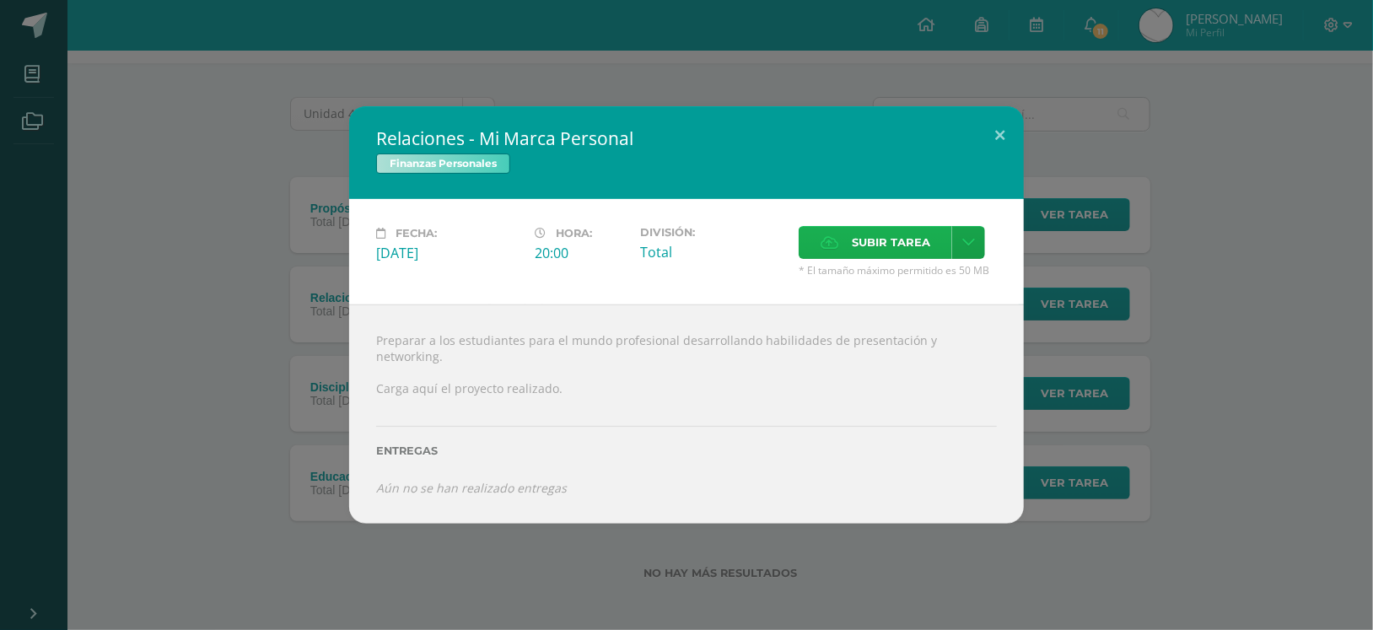
click at [901, 244] on span "Subir tarea" at bounding box center [891, 242] width 78 height 31
click at [0, 0] on input "Subir tarea" at bounding box center [0, 0] width 0 height 0
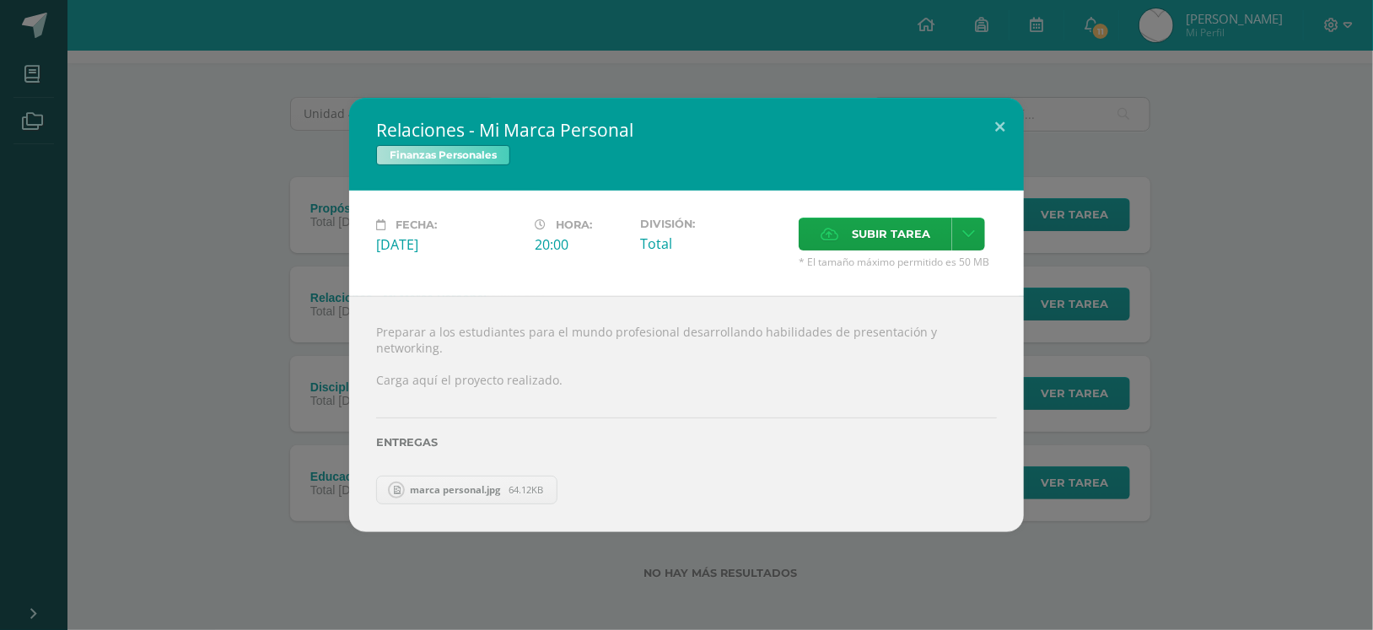
click at [448, 490] on link "marca personal.jpg 64.12KB" at bounding box center [466, 490] width 181 height 29
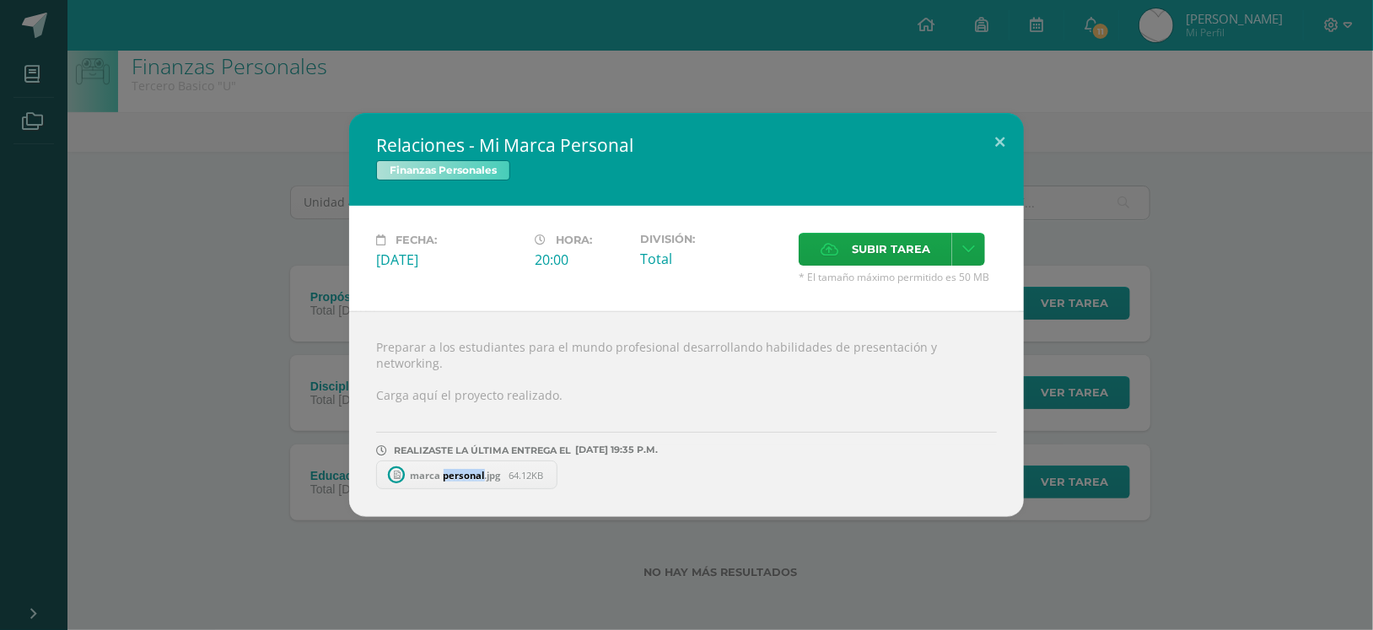
drag, startPoint x: 448, startPoint y: 490, endPoint x: 416, endPoint y: 460, distance: 43.6
click at [416, 469] on span "marca personal.jpg" at bounding box center [455, 475] width 107 height 13
click at [558, 472] on span at bounding box center [559, 474] width 29 height 19
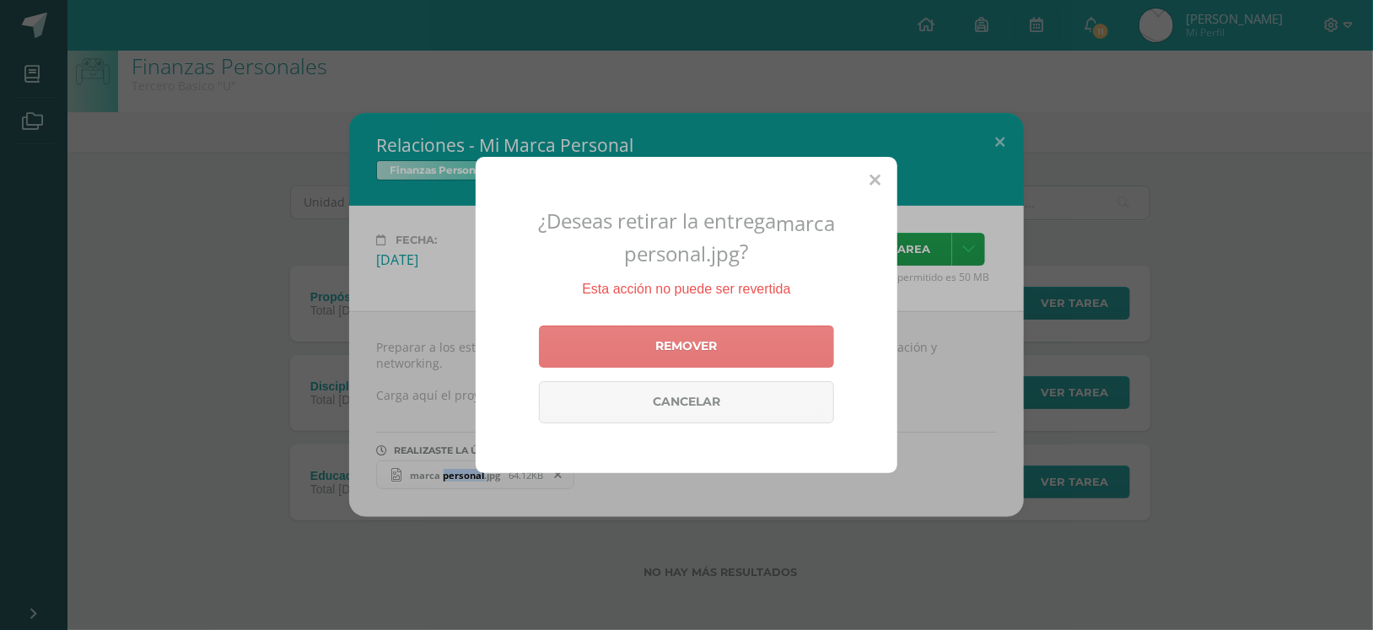
click at [710, 340] on link "Remover" at bounding box center [686, 347] width 295 height 42
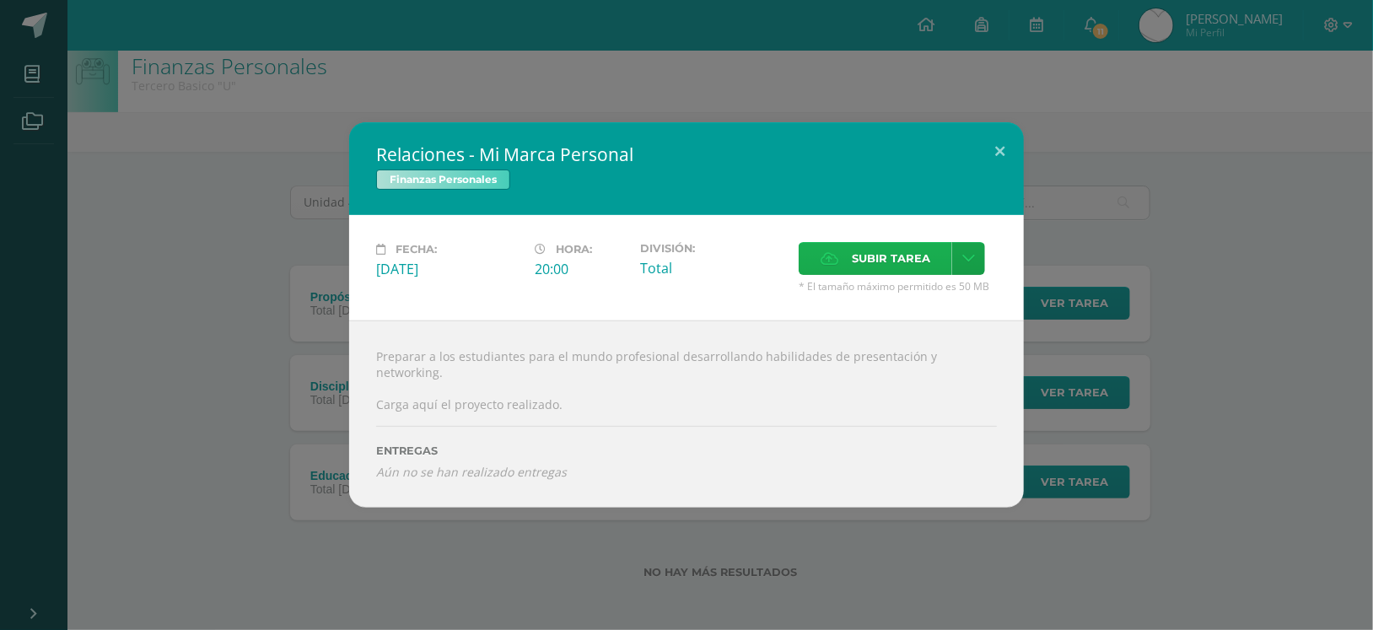
click at [890, 265] on span "Subir tarea" at bounding box center [891, 258] width 78 height 31
click at [0, 0] on input "Subir tarea" at bounding box center [0, 0] width 0 height 0
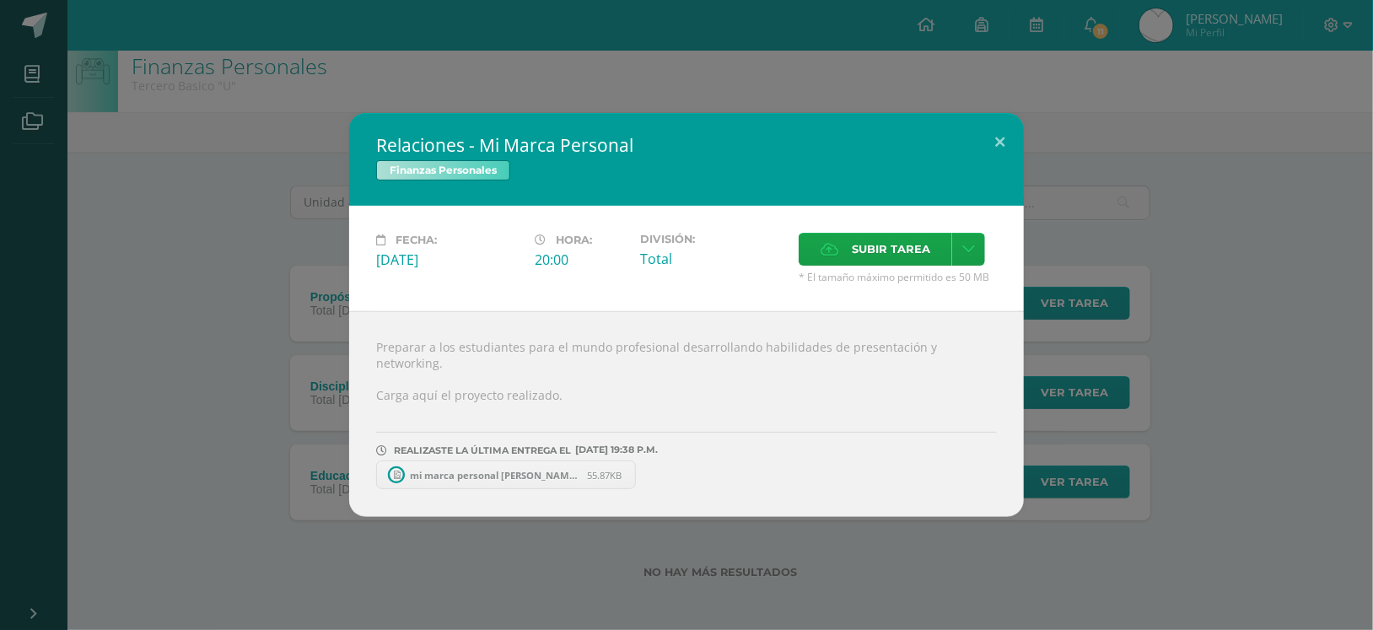
click at [490, 476] on link "mi marca personal david.jpg 55.87KB" at bounding box center [506, 474] width 260 height 29
click at [999, 153] on button at bounding box center [1000, 141] width 48 height 57
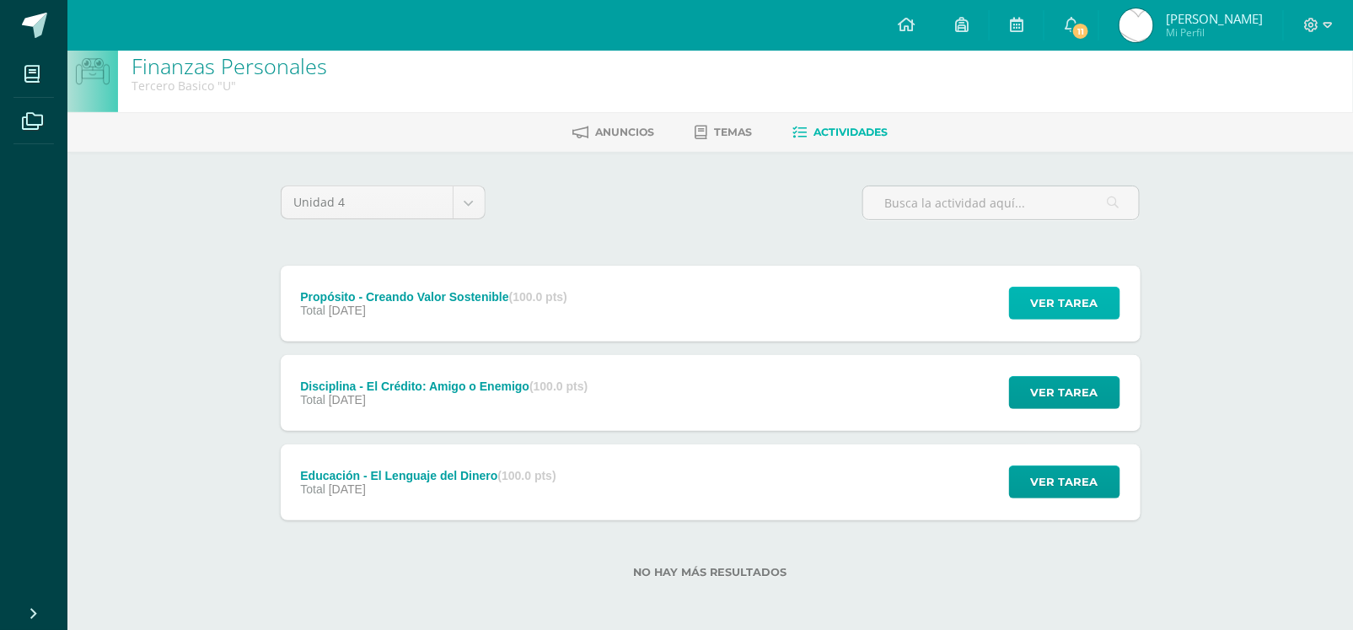
click at [1035, 300] on span "Ver tarea" at bounding box center [1064, 303] width 67 height 31
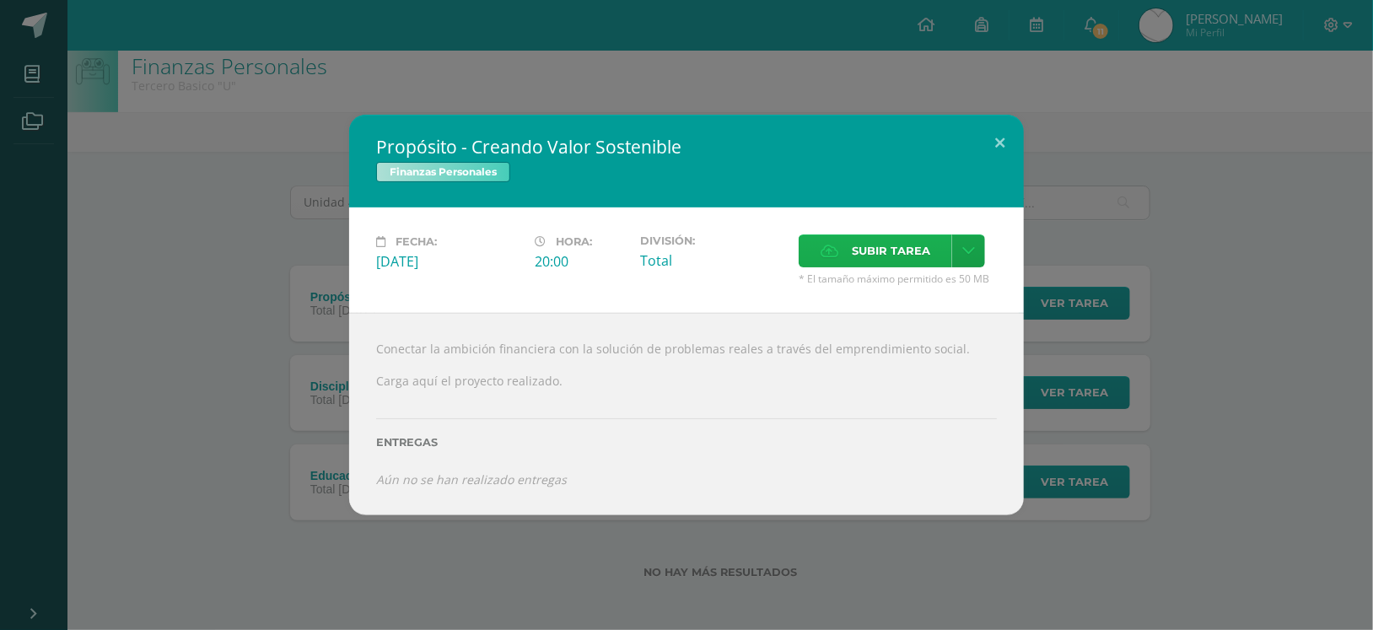
click at [907, 254] on span "Subir tarea" at bounding box center [891, 250] width 78 height 31
click at [0, 0] on input "Subir tarea" at bounding box center [0, 0] width 0 height 0
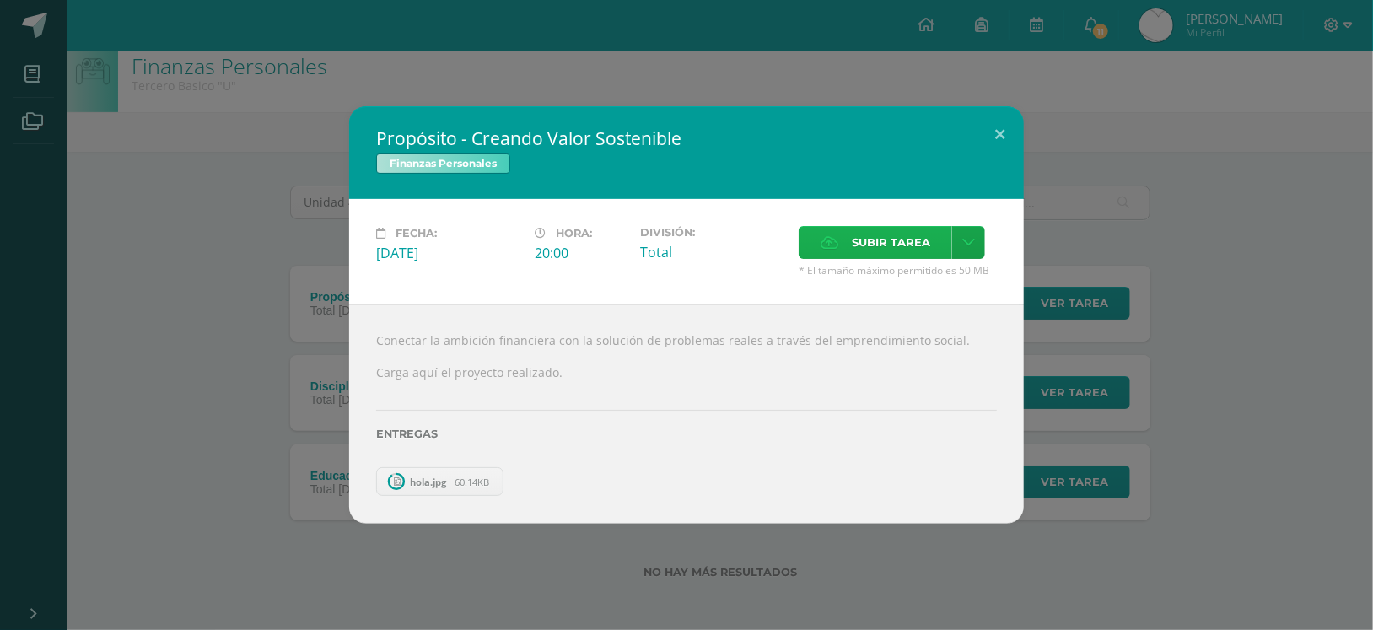
scroll to position [0, 0]
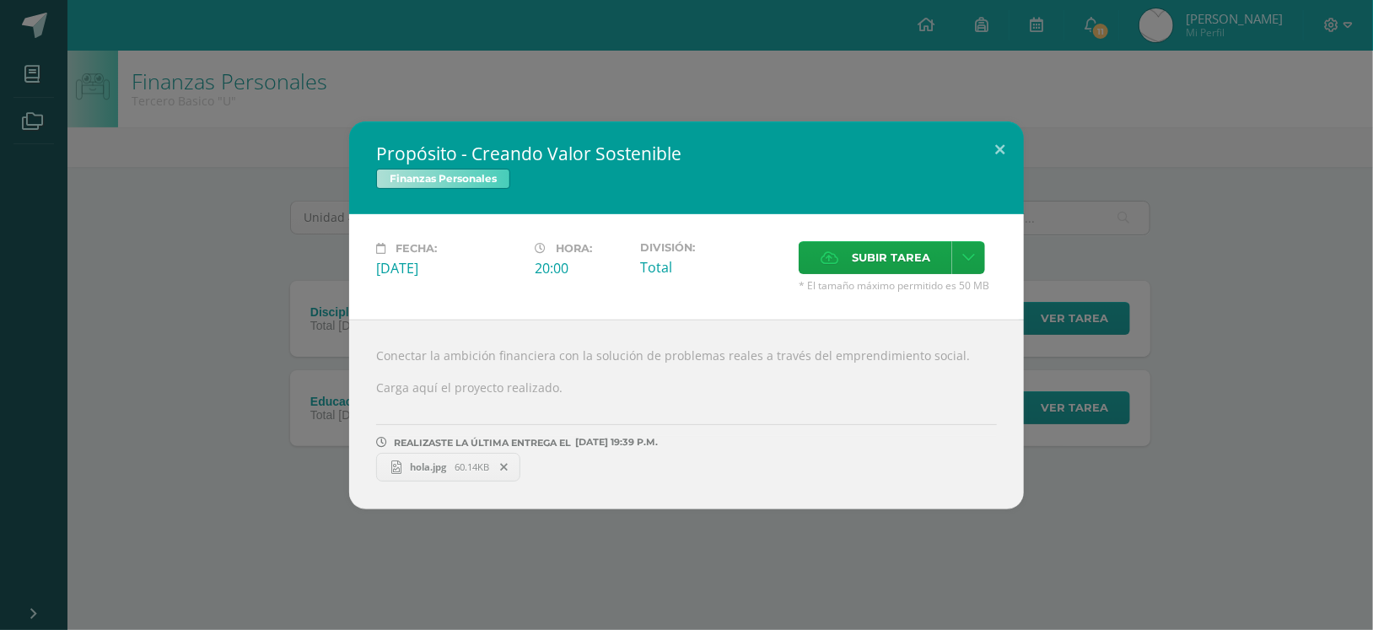
click at [467, 466] on span "60.14KB" at bounding box center [472, 466] width 35 height 13
click at [1001, 141] on button at bounding box center [1000, 149] width 48 height 57
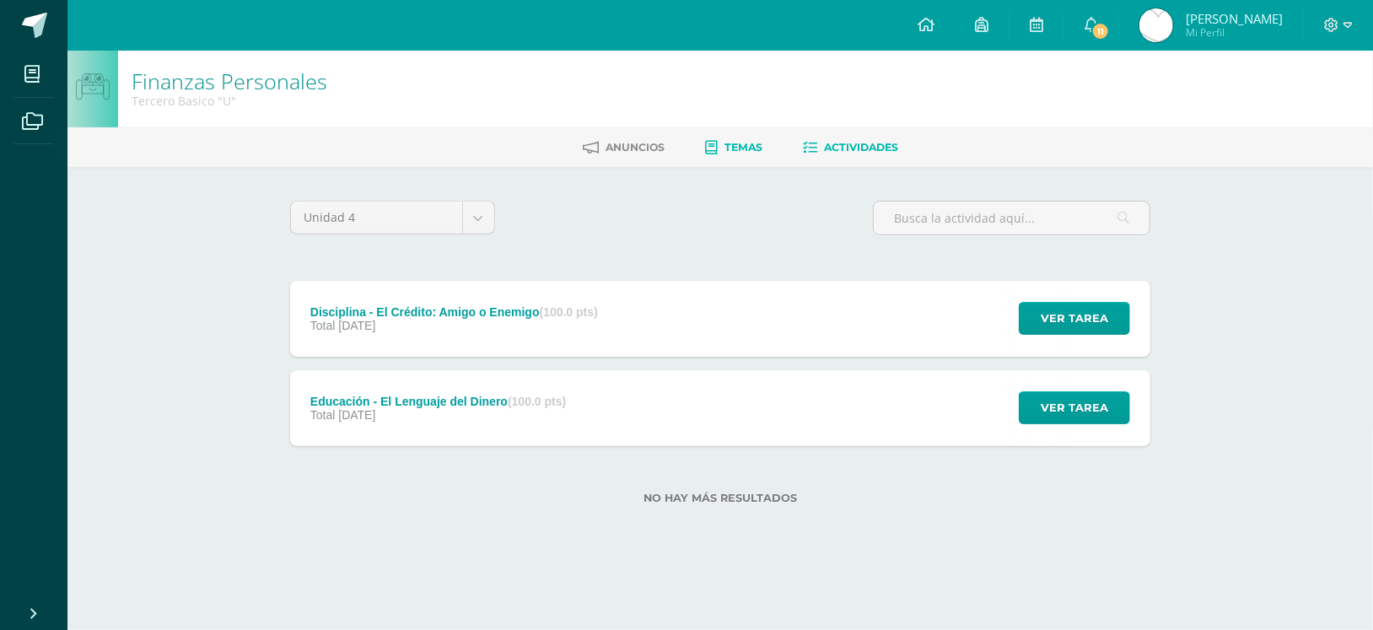
click at [748, 135] on link "Temas" at bounding box center [733, 147] width 57 height 27
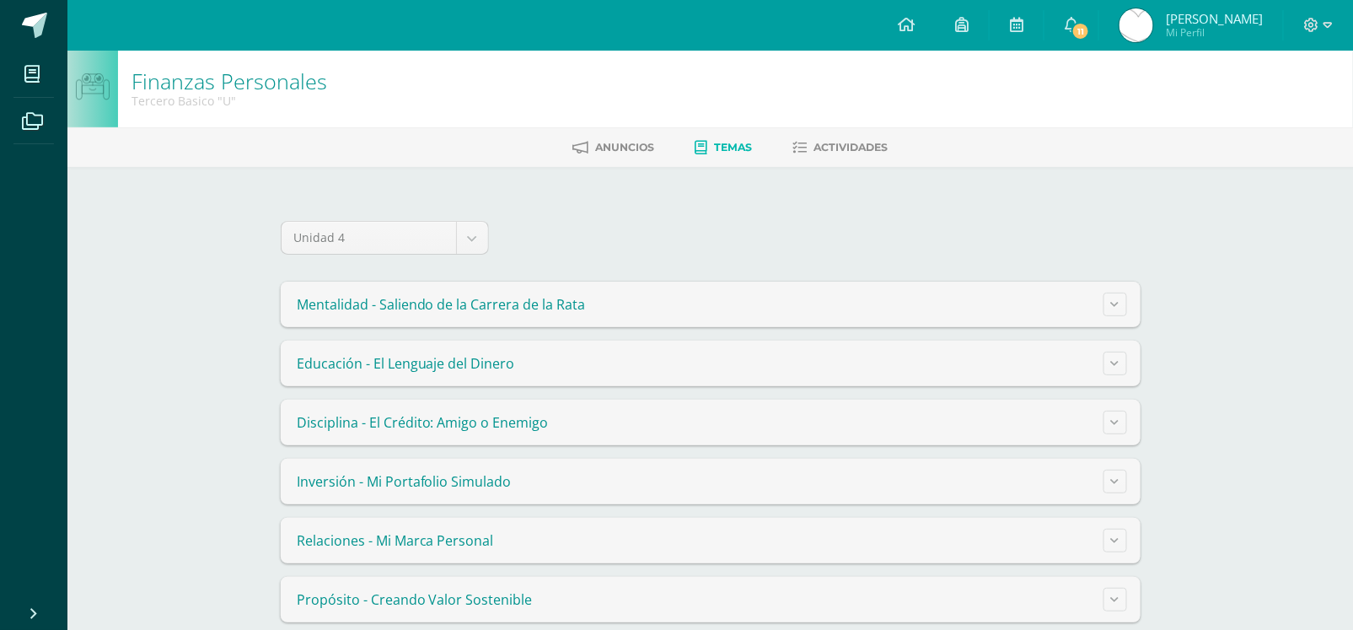
click at [802, 293] on summary "Mentalidad - Saliendo de la Carrera de la Rata" at bounding box center [711, 305] width 860 height 46
click at [1112, 304] on icon at bounding box center [1115, 303] width 8 height 9
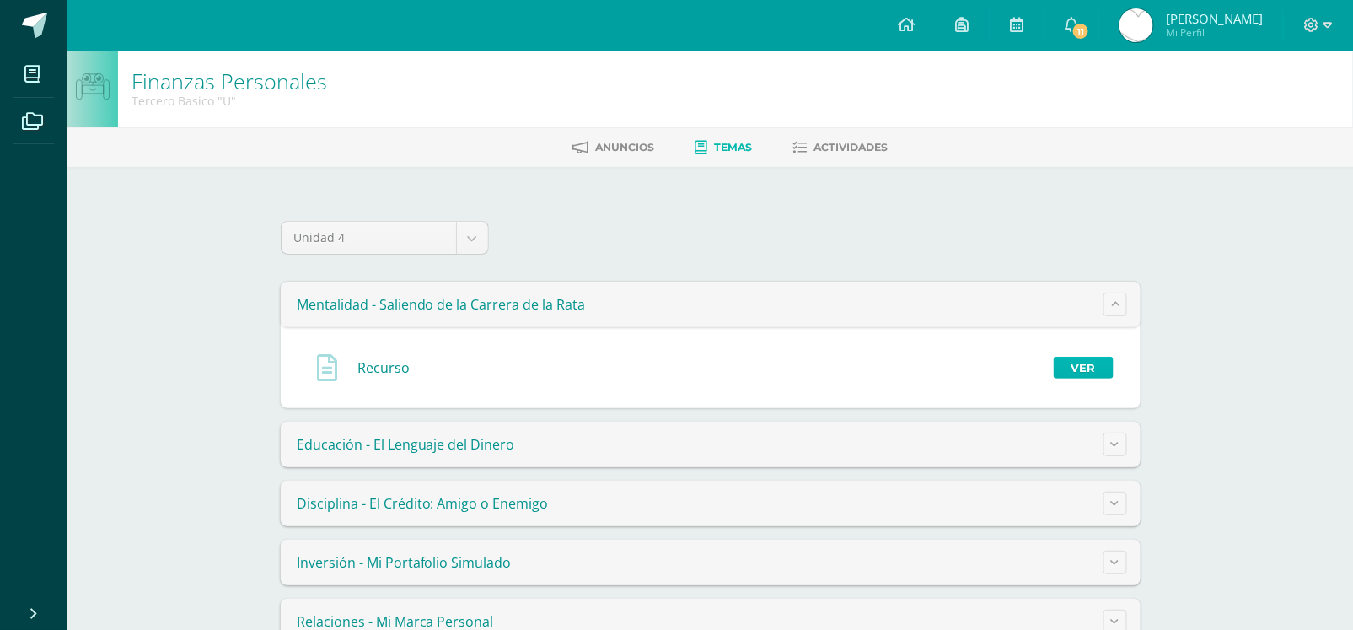
click at [1079, 368] on link "Ver" at bounding box center [1084, 368] width 60 height 22
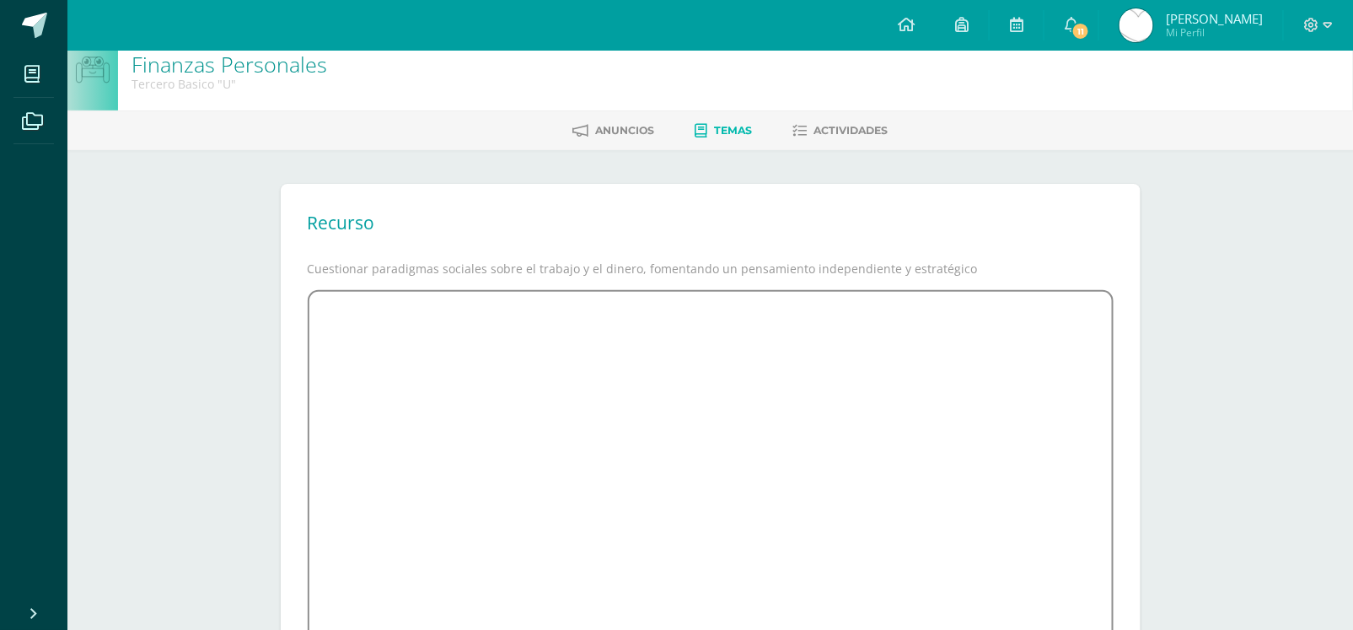
scroll to position [13, 0]
click at [748, 123] on link "Temas" at bounding box center [724, 134] width 57 height 27
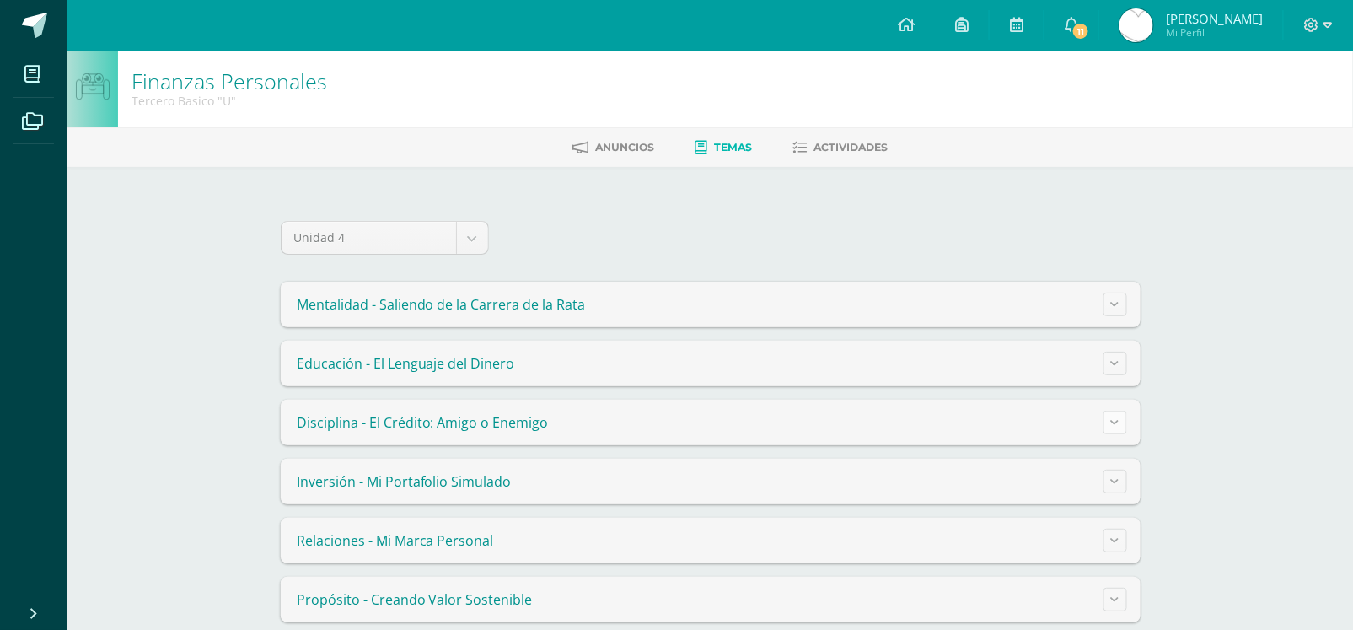
click at [1120, 415] on button at bounding box center [1116, 423] width 24 height 24
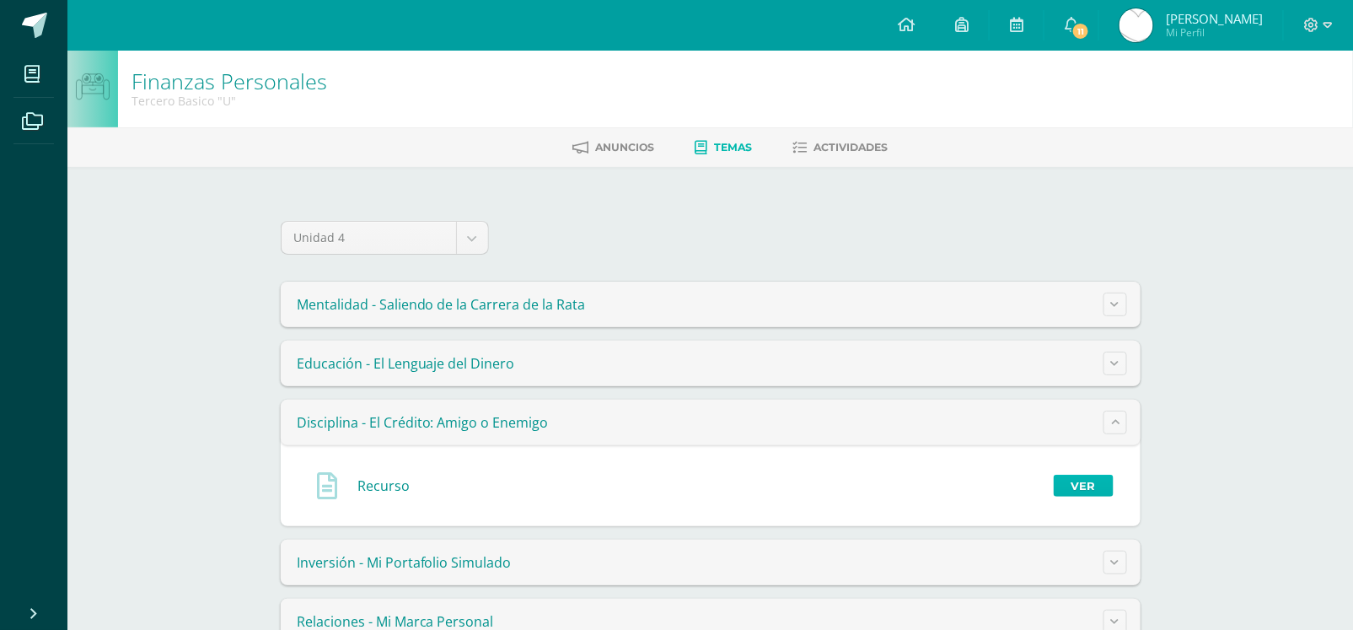
click at [1090, 482] on link "Ver" at bounding box center [1084, 486] width 60 height 22
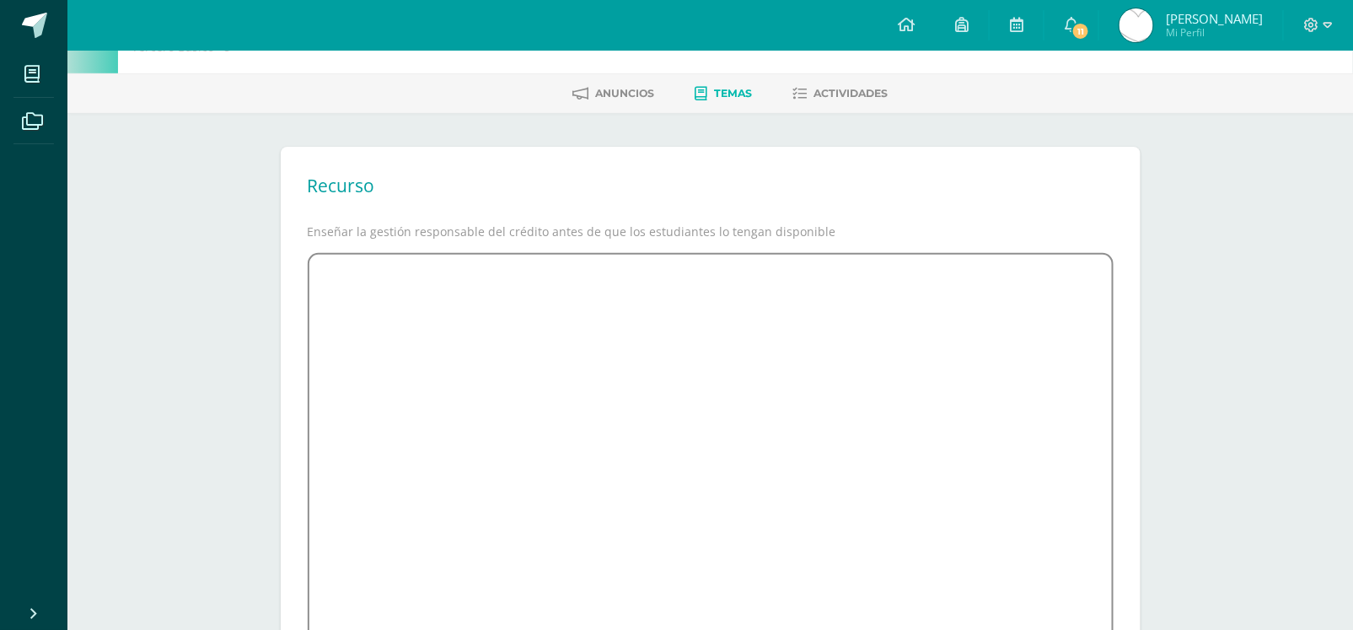
scroll to position [50, 0]
click at [735, 100] on span "Temas" at bounding box center [734, 97] width 38 height 13
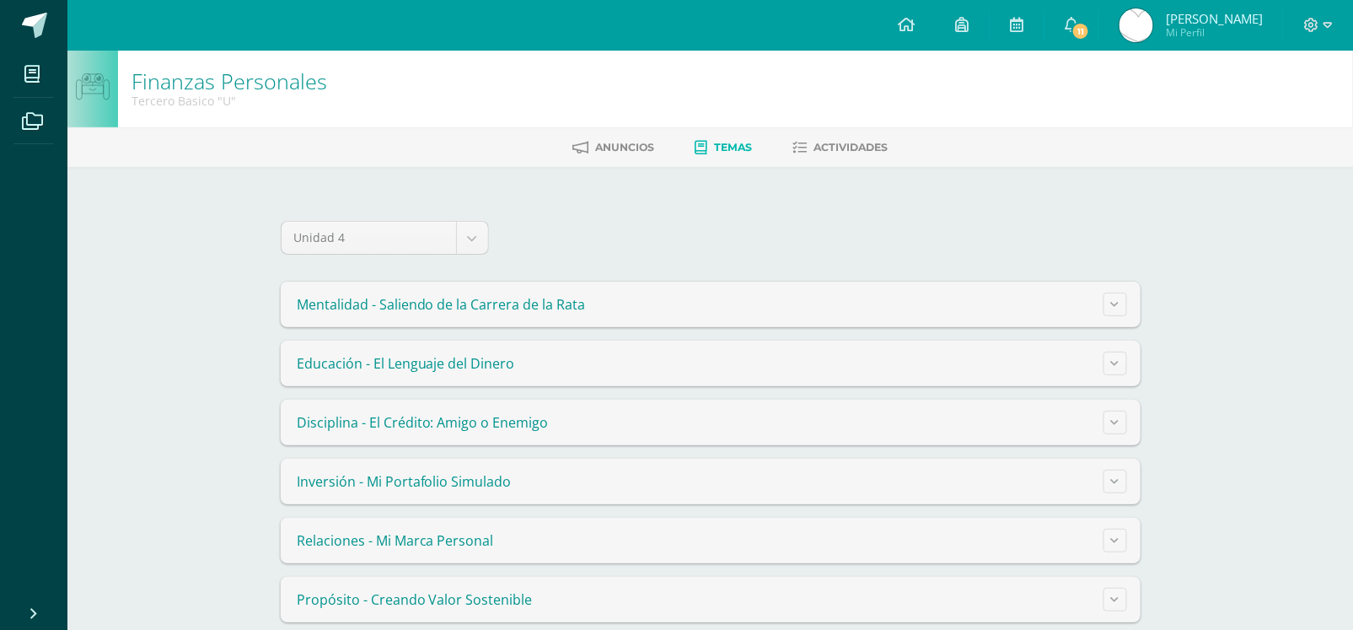
click at [551, 482] on summary "Inversión - Mi Portafolio Simulado" at bounding box center [711, 482] width 860 height 46
click at [1115, 484] on icon at bounding box center [1115, 480] width 8 height 9
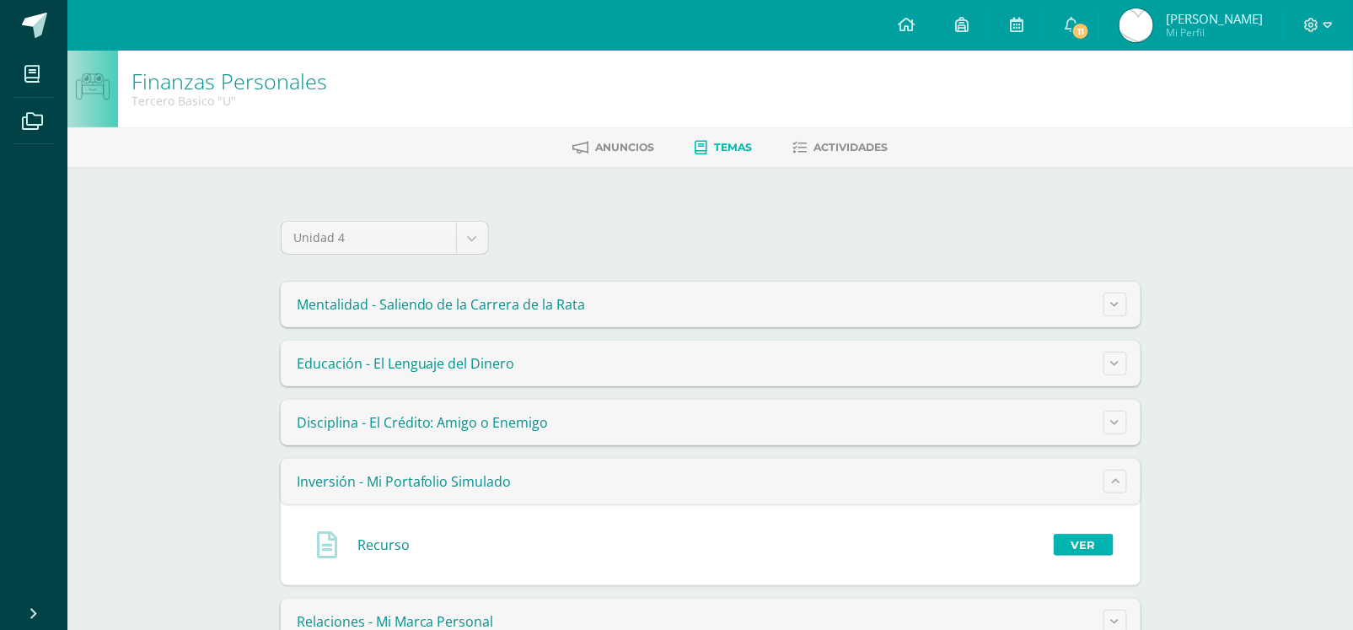
click at [1091, 541] on link "Ver" at bounding box center [1084, 545] width 60 height 22
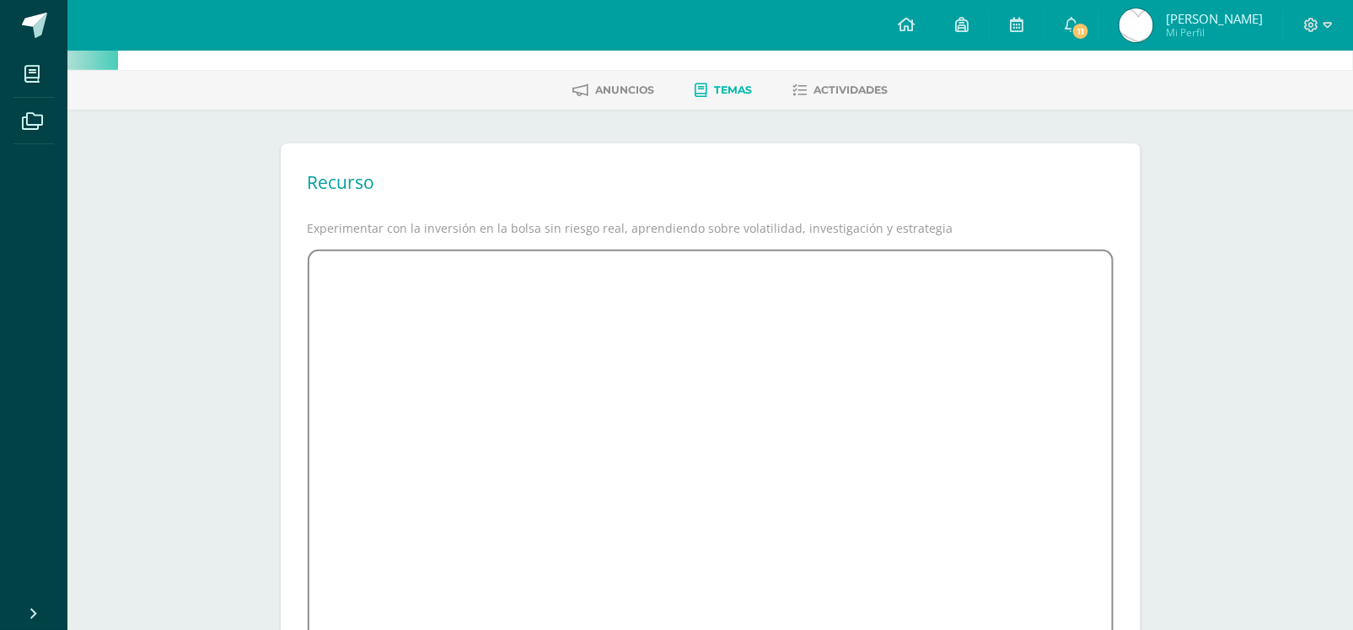
scroll to position [56, 0]
click at [740, 94] on span "Temas" at bounding box center [734, 90] width 38 height 13
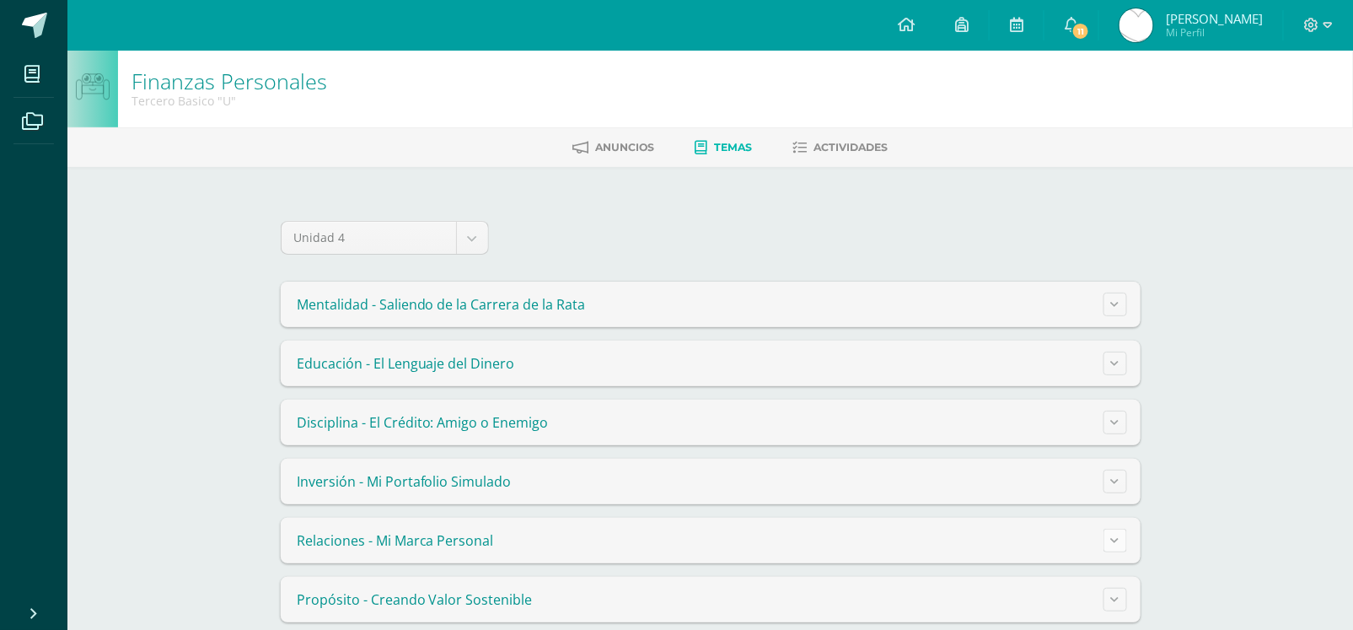
click at [1112, 540] on icon at bounding box center [1115, 539] width 8 height 9
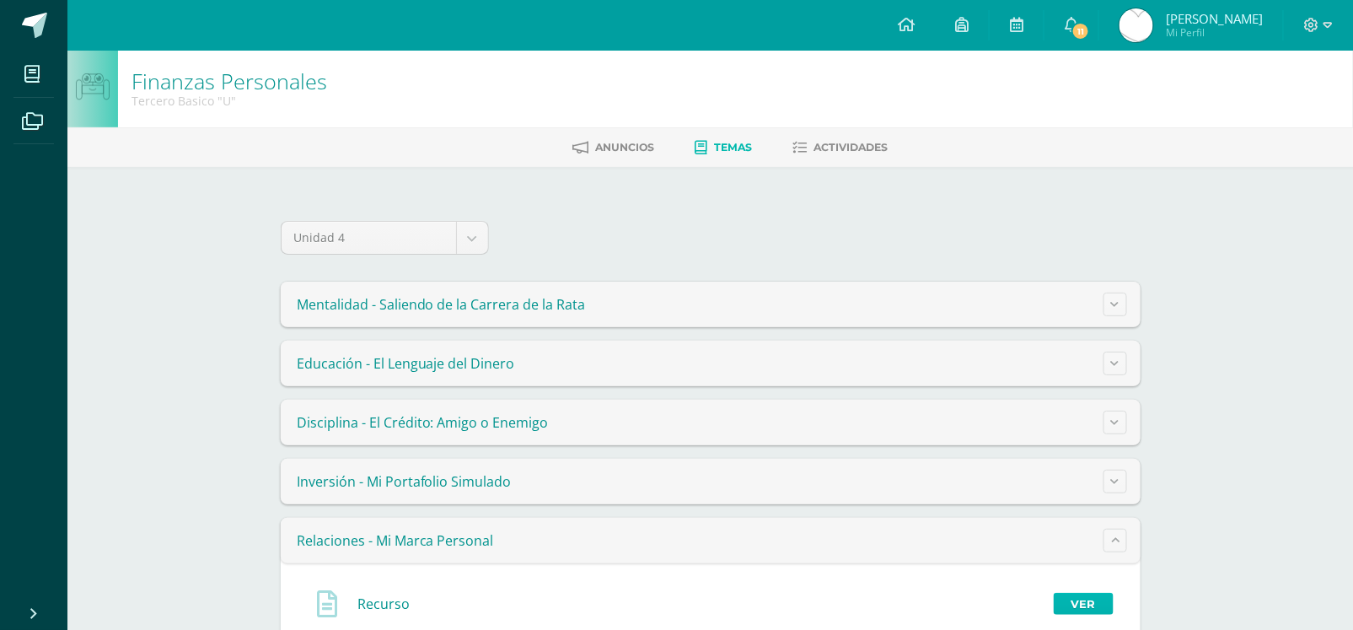
click at [1079, 608] on link "Ver" at bounding box center [1084, 604] width 60 height 22
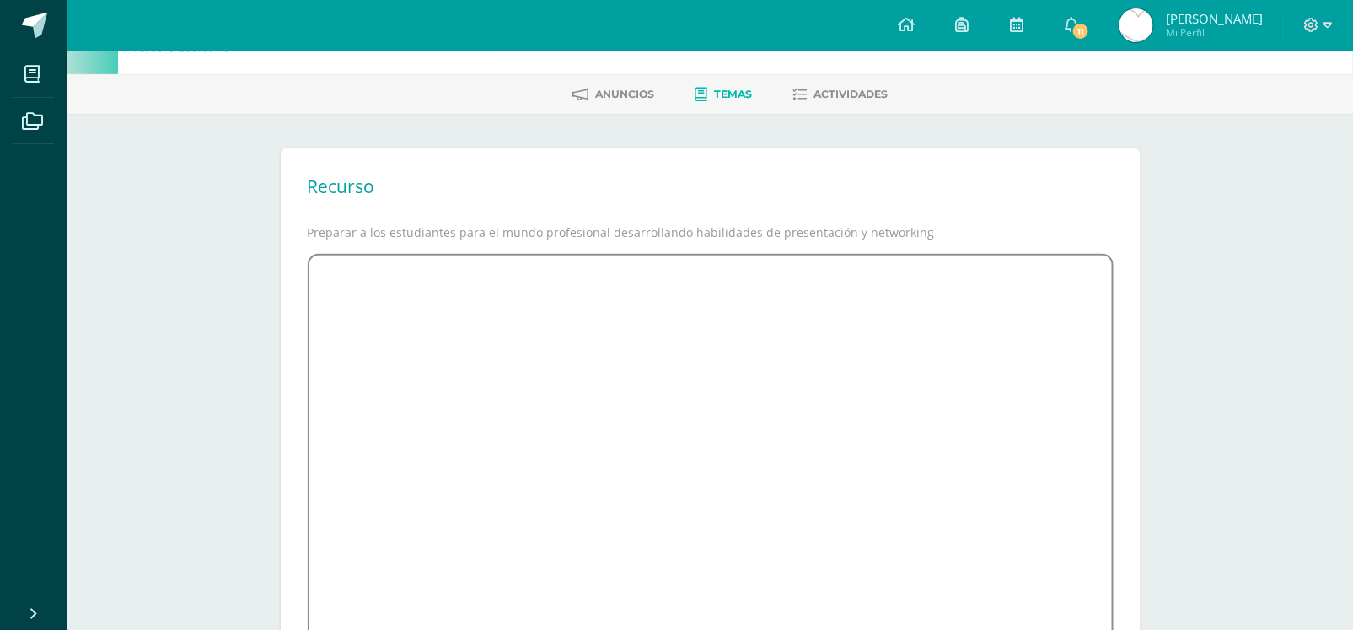
scroll to position [50, 0]
click at [732, 91] on span "Temas" at bounding box center [734, 97] width 38 height 13
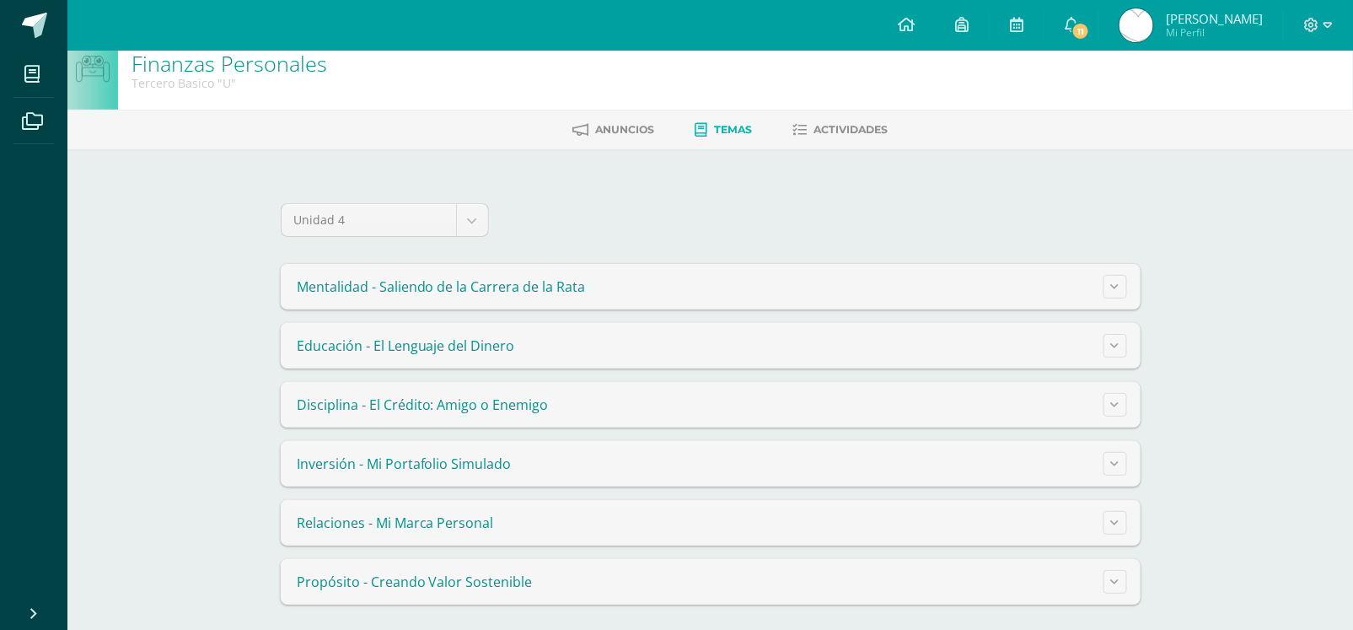
scroll to position [24, 0]
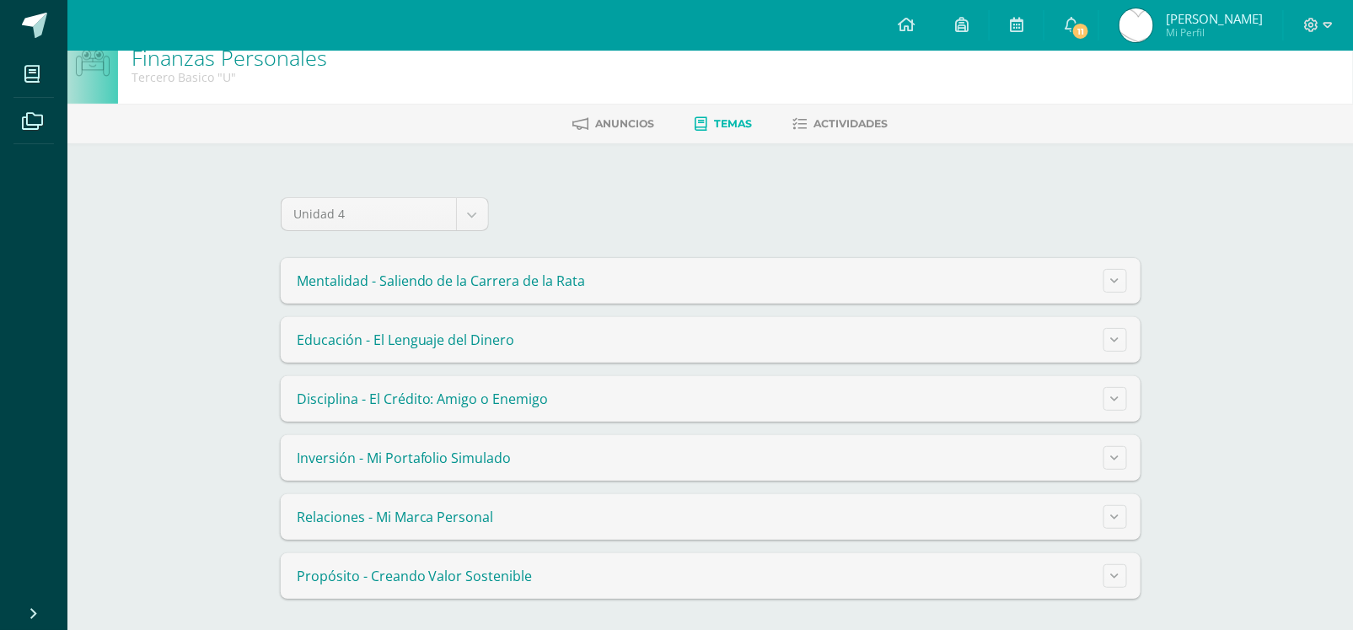
click at [600, 562] on summary "Propósito - Creando Valor Sostenible" at bounding box center [711, 576] width 860 height 46
click at [1106, 576] on button at bounding box center [1116, 576] width 24 height 24
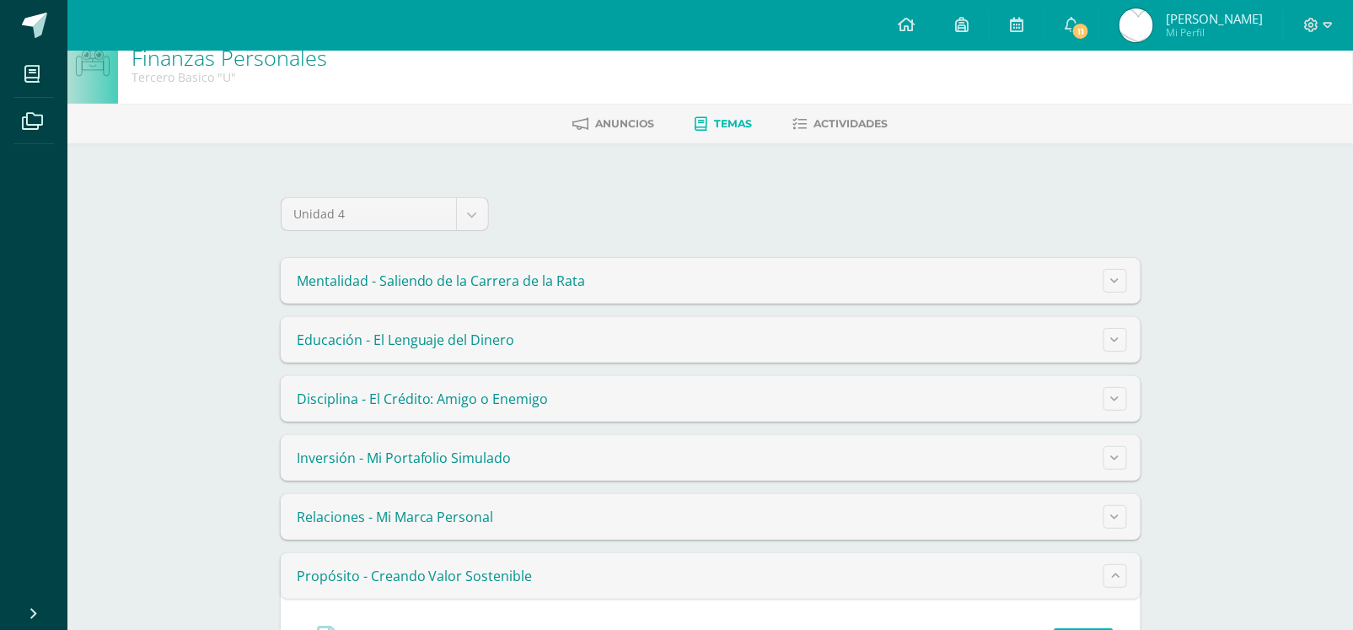
click at [1085, 628] on link "Ver" at bounding box center [1084, 639] width 60 height 22
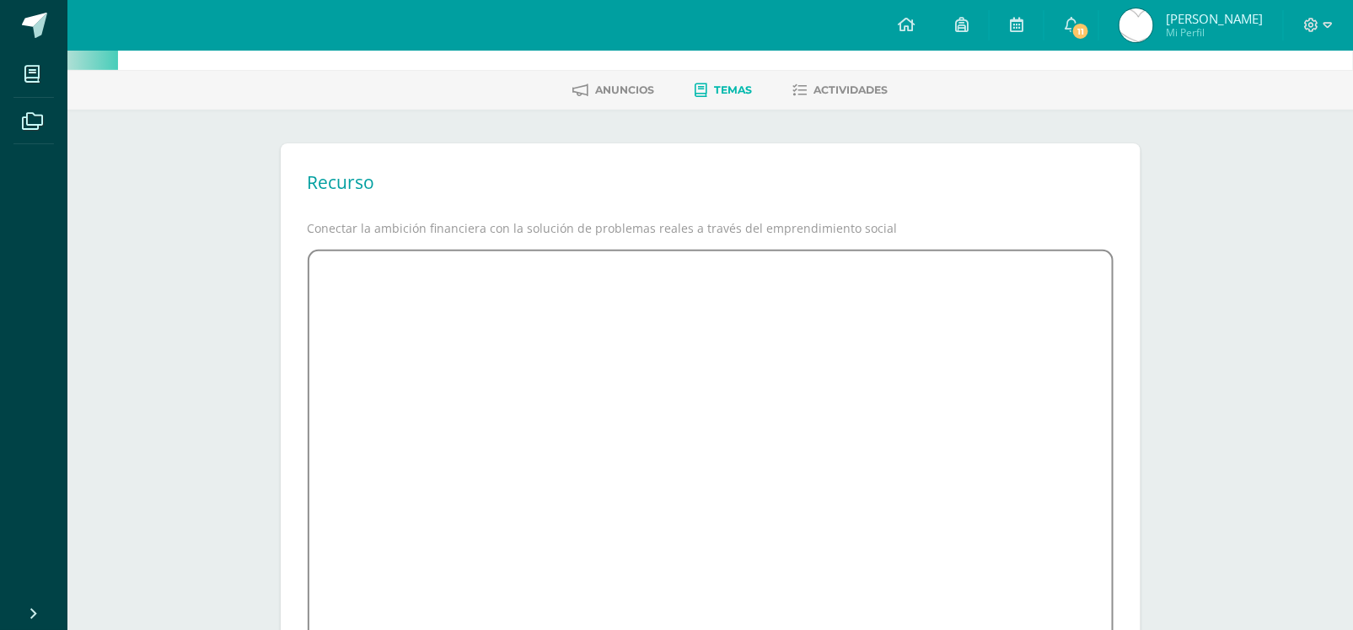
scroll to position [52, 0]
click at [715, 90] on span "Temas" at bounding box center [734, 95] width 38 height 13
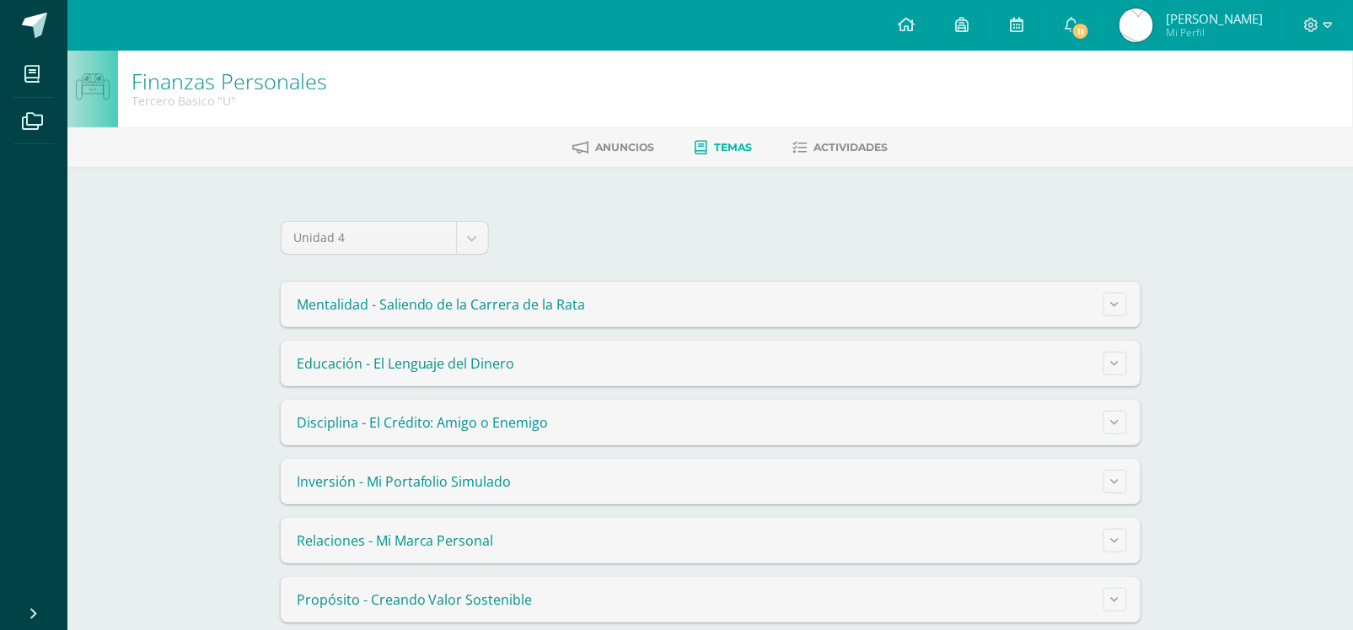
click at [849, 162] on div "Anuncios Temas Actividades" at bounding box center [730, 147] width 1326 height 40
click at [857, 156] on link "Actividades" at bounding box center [841, 147] width 95 height 27
